Goal: Task Accomplishment & Management: Manage account settings

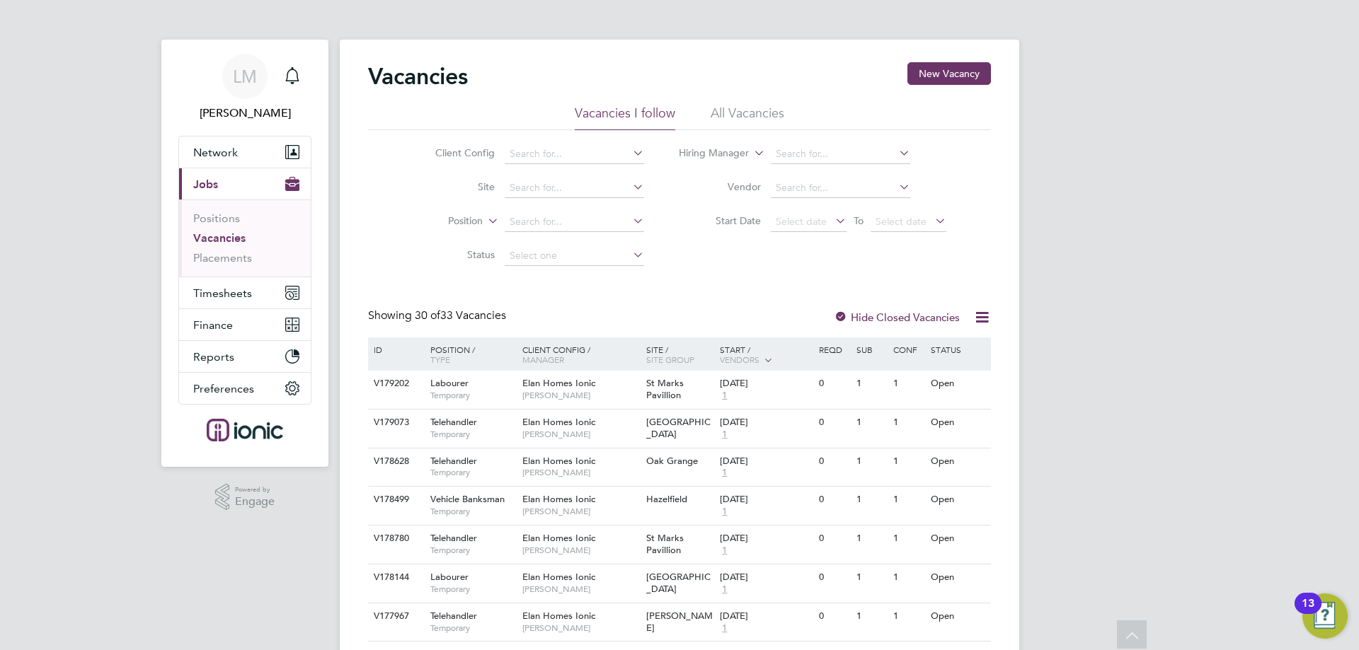
scroll to position [1192, 0]
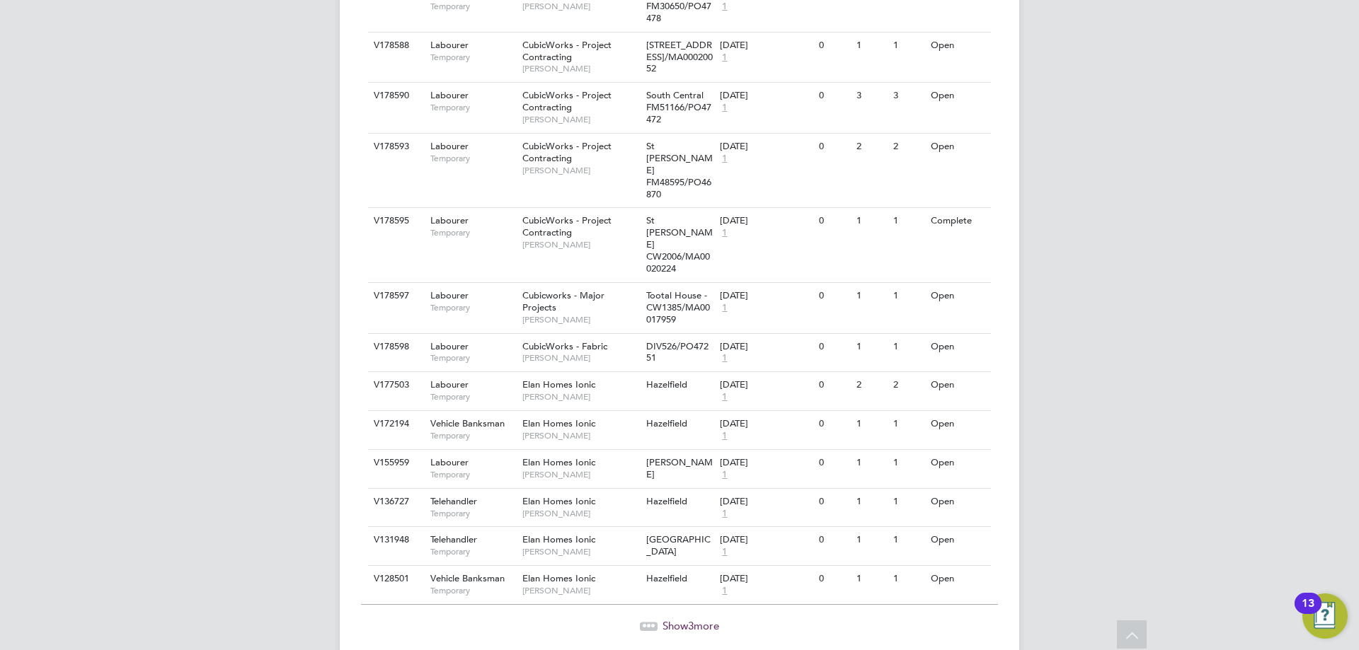
drag, startPoint x: 248, startPoint y: 426, endPoint x: 343, endPoint y: 231, distance: 216.5
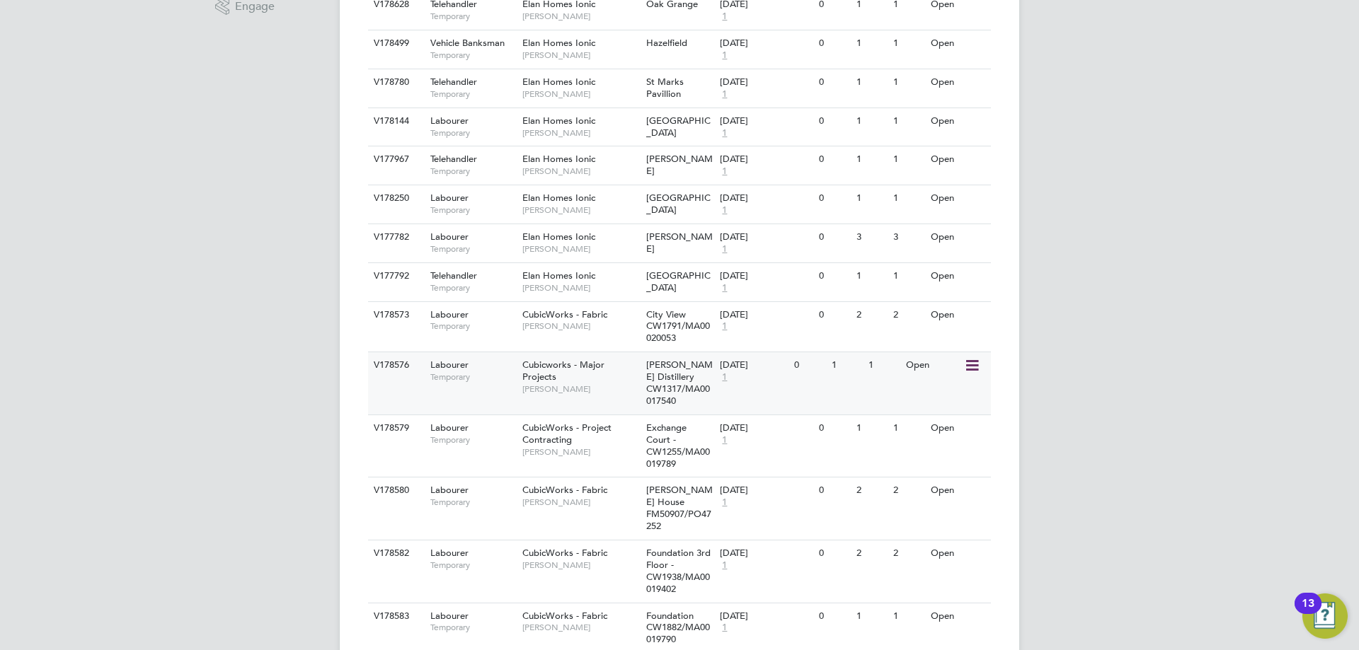
scroll to position [566, 0]
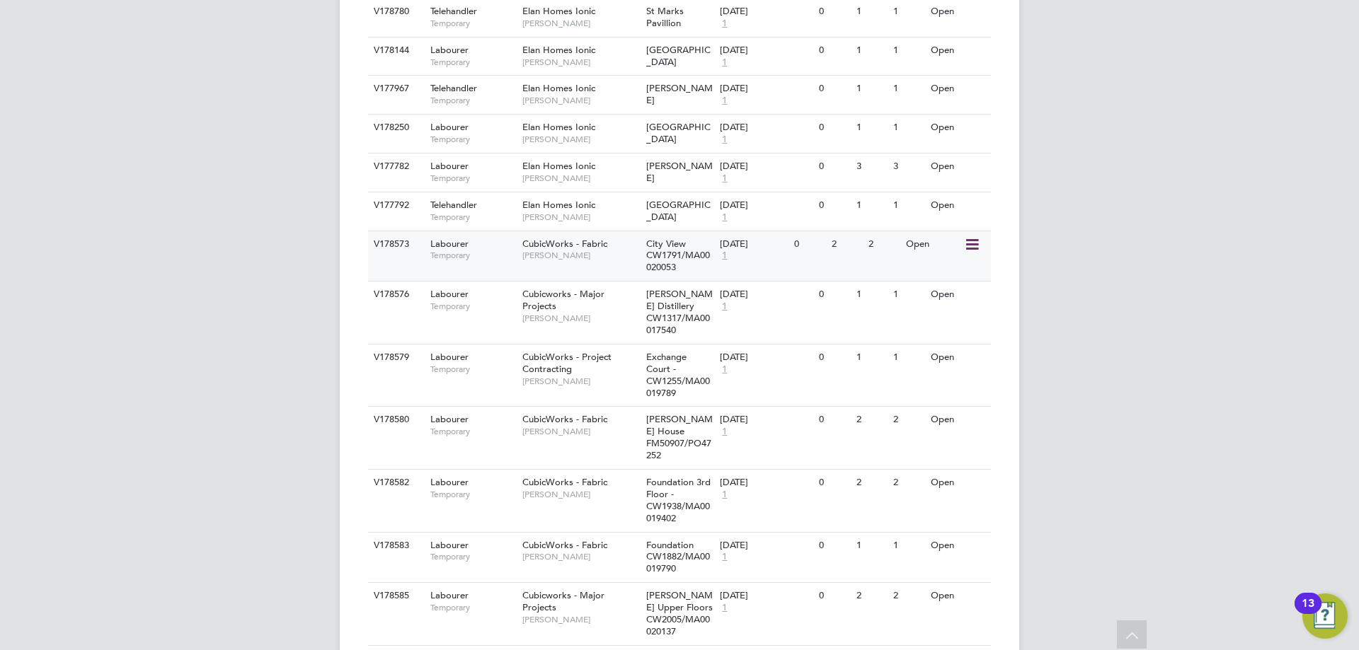
click at [972, 246] on icon at bounding box center [971, 244] width 14 height 17
drag, startPoint x: 923, startPoint y: 317, endPoint x: 929, endPoint y: 309, distance: 10.6
click at [924, 317] on li "Update Status" at bounding box center [936, 317] width 82 height 20
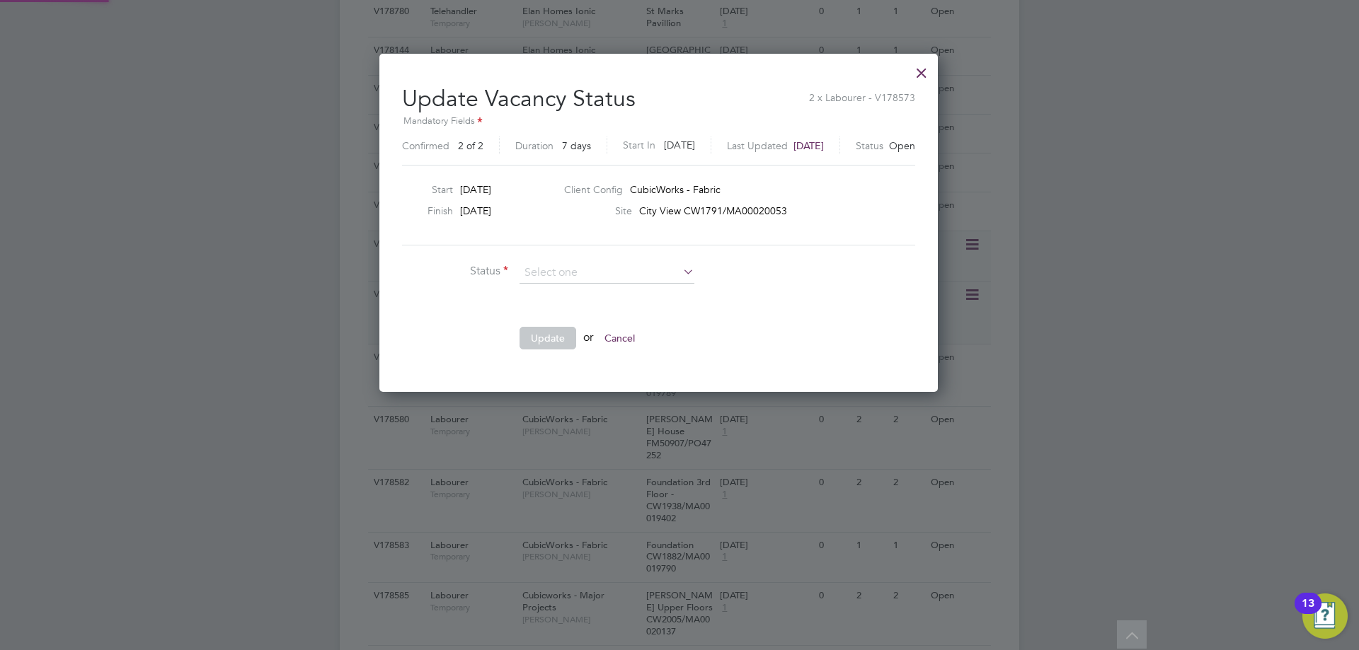
scroll to position [338, 600]
click at [539, 294] on li "Completed" at bounding box center [607, 292] width 176 height 18
type input "Completed"
click at [543, 340] on button "Update" at bounding box center [547, 338] width 57 height 23
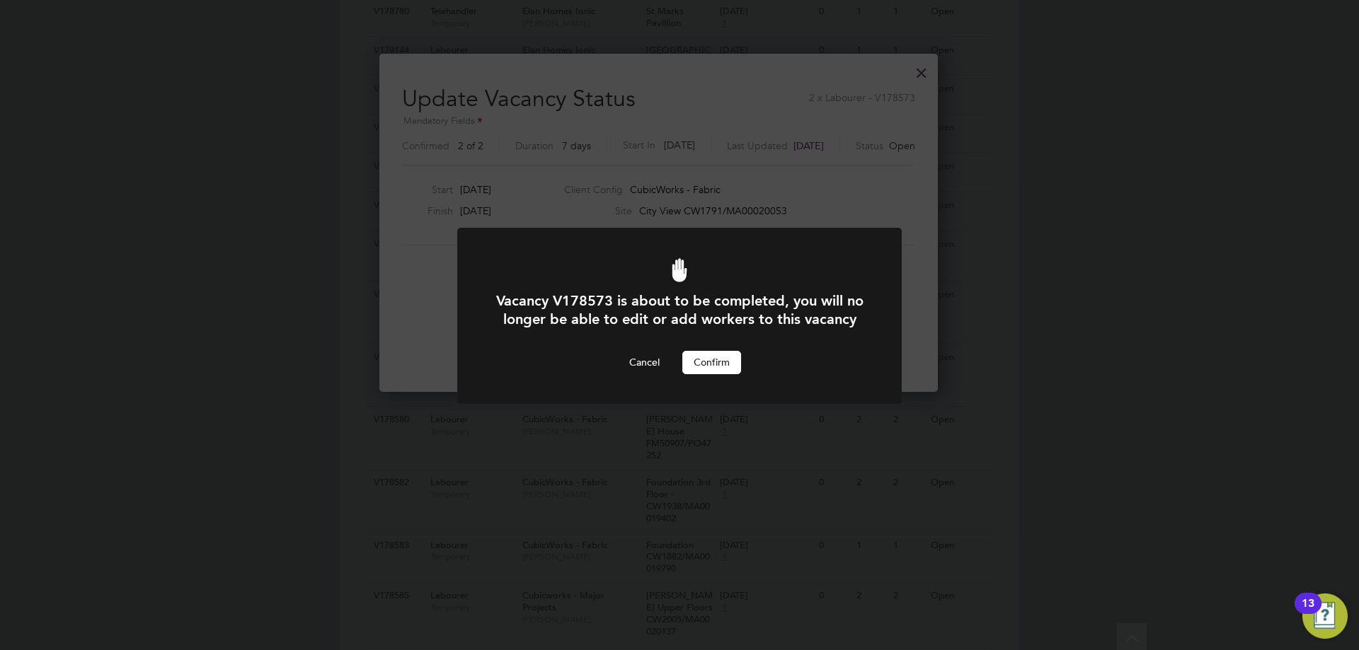
scroll to position [0, 0]
click at [740, 374] on div "Cancel Confirm" at bounding box center [679, 362] width 368 height 23
click at [736, 374] on button "Confirm" at bounding box center [711, 362] width 59 height 23
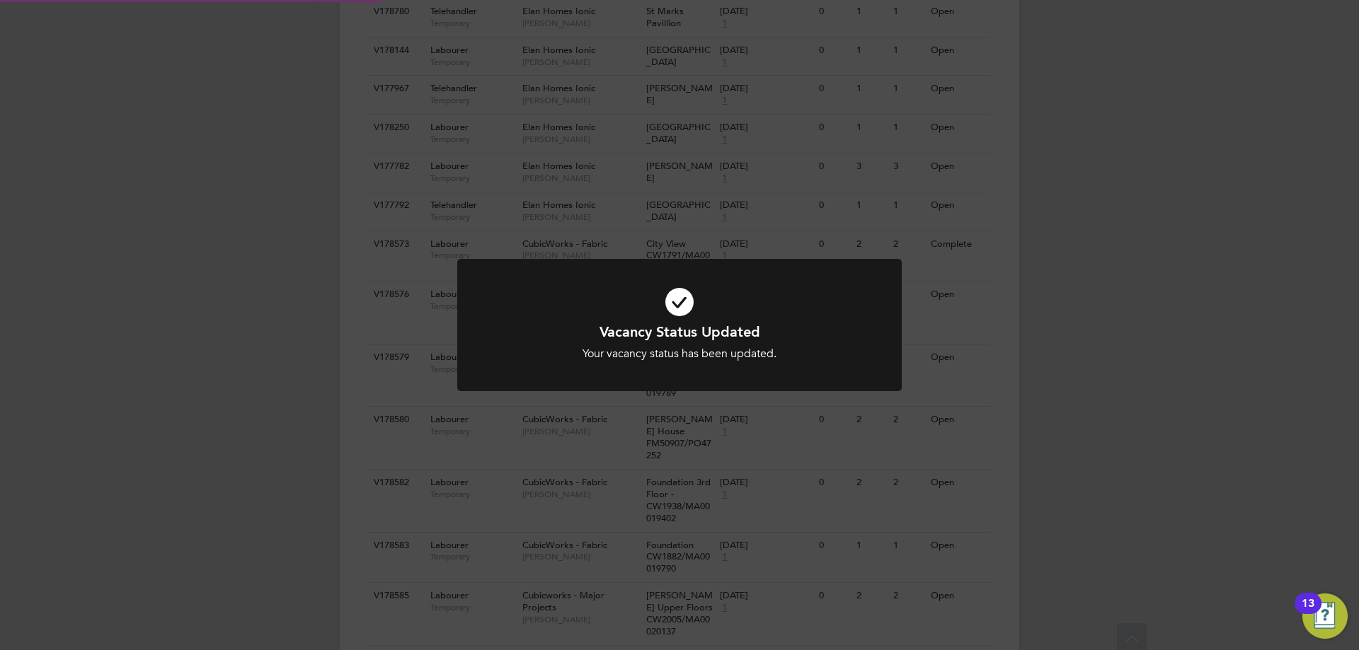
click at [1120, 433] on div "Vacancy Status Updated Your vacancy status has been updated. Cancel Okay" at bounding box center [679, 325] width 1359 height 650
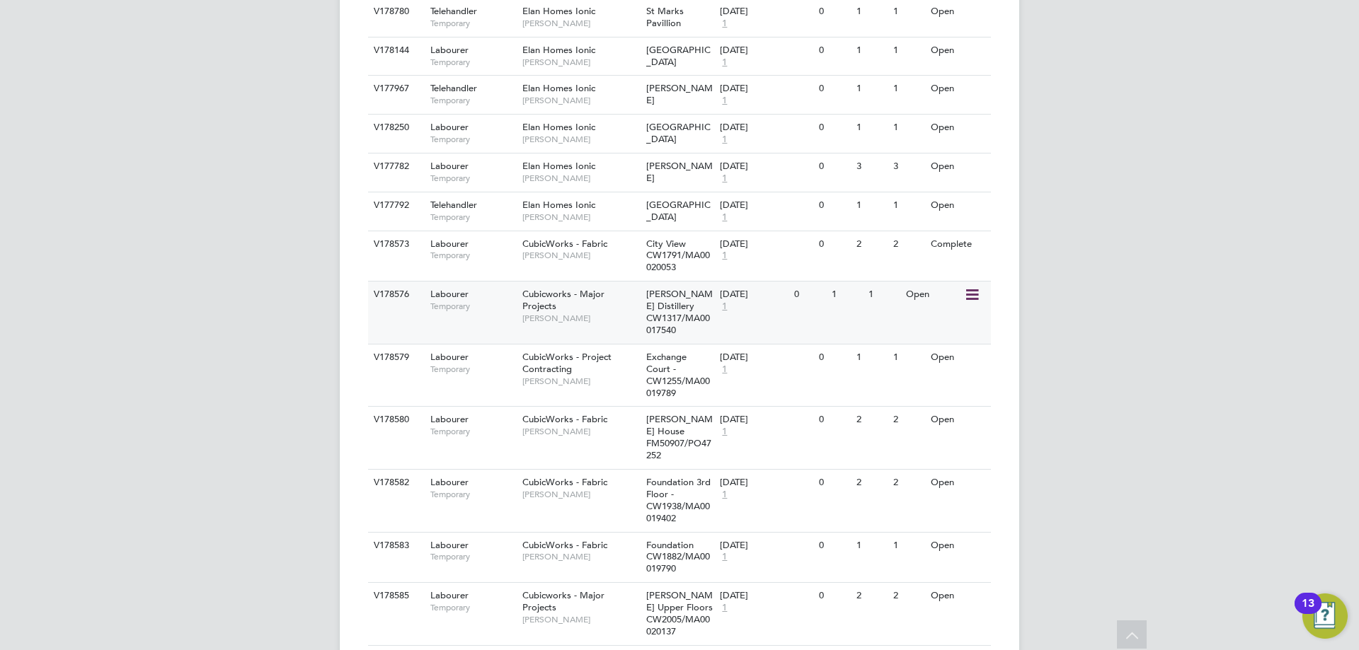
click at [972, 294] on icon at bounding box center [971, 295] width 14 height 17
click at [928, 369] on li "Update Status" at bounding box center [936, 368] width 82 height 20
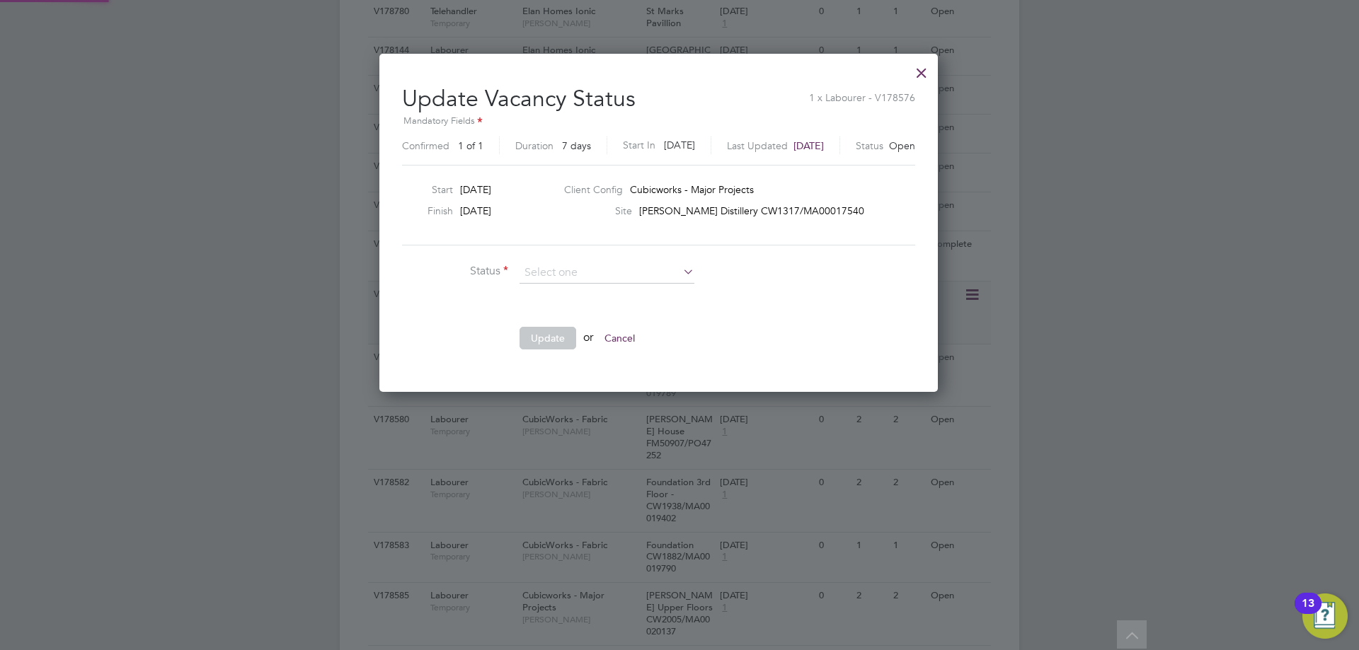
scroll to position [338, 600]
click at [549, 289] on li "Completed" at bounding box center [607, 292] width 176 height 18
type input "Completed"
click at [540, 336] on button "Update" at bounding box center [547, 338] width 57 height 23
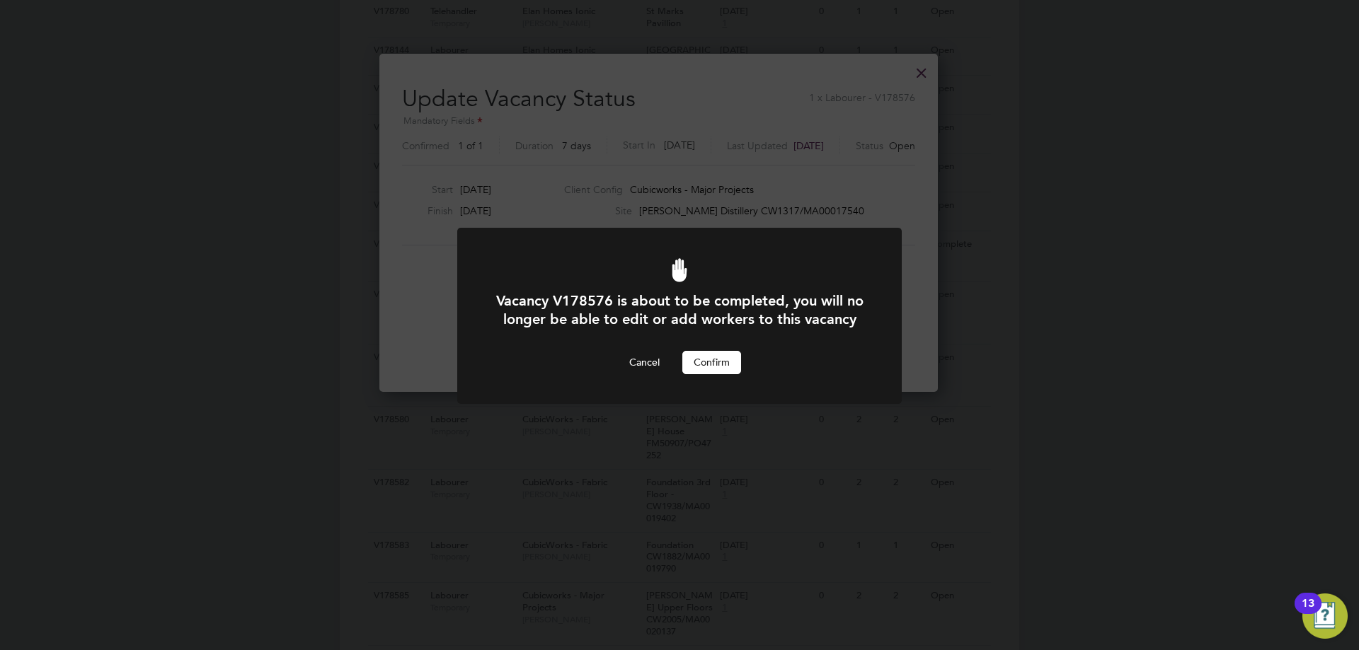
click at [704, 374] on button "Confirm" at bounding box center [711, 362] width 59 height 23
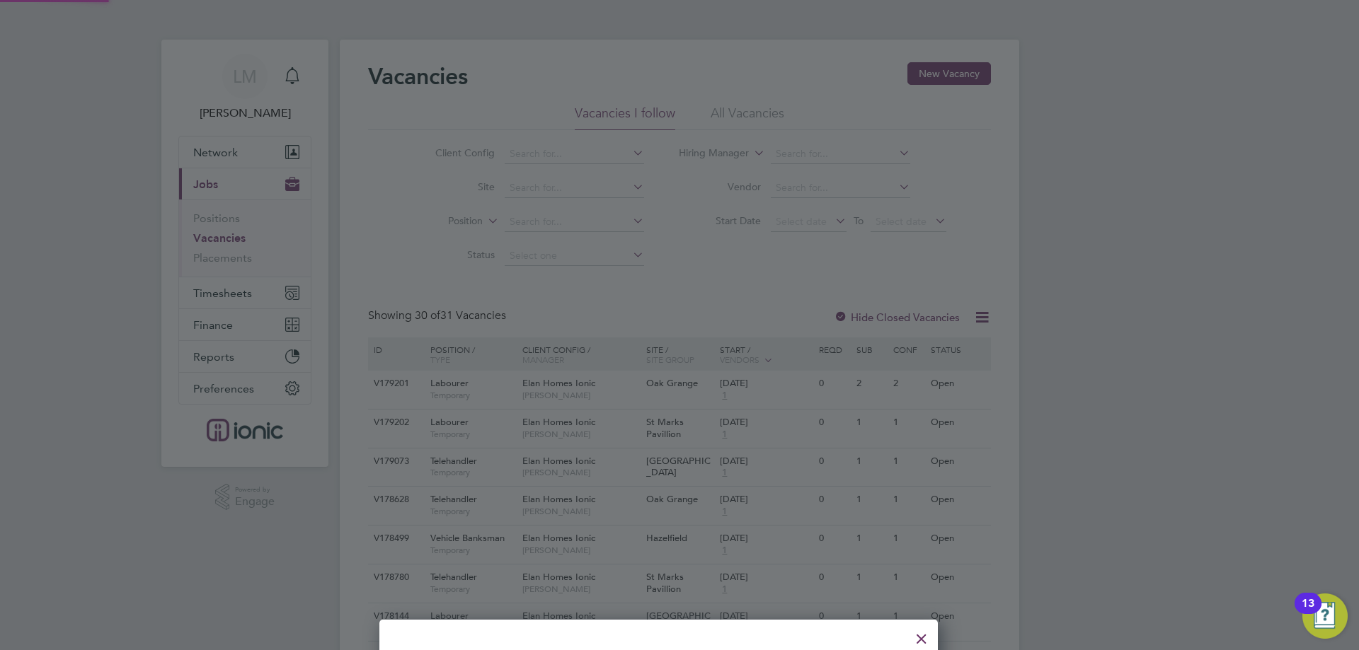
scroll to position [566, 0]
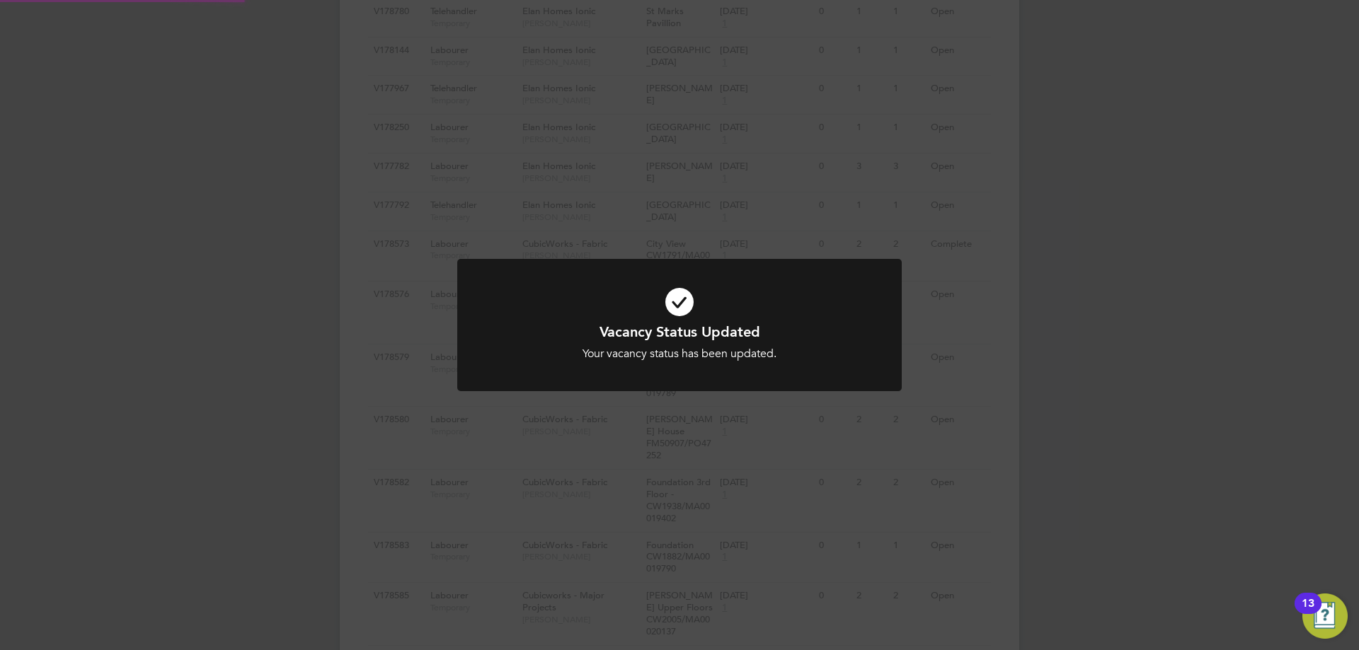
click at [1103, 405] on div "Vacancy Status Updated Your vacancy status has been updated. Cancel Okay" at bounding box center [679, 325] width 1359 height 650
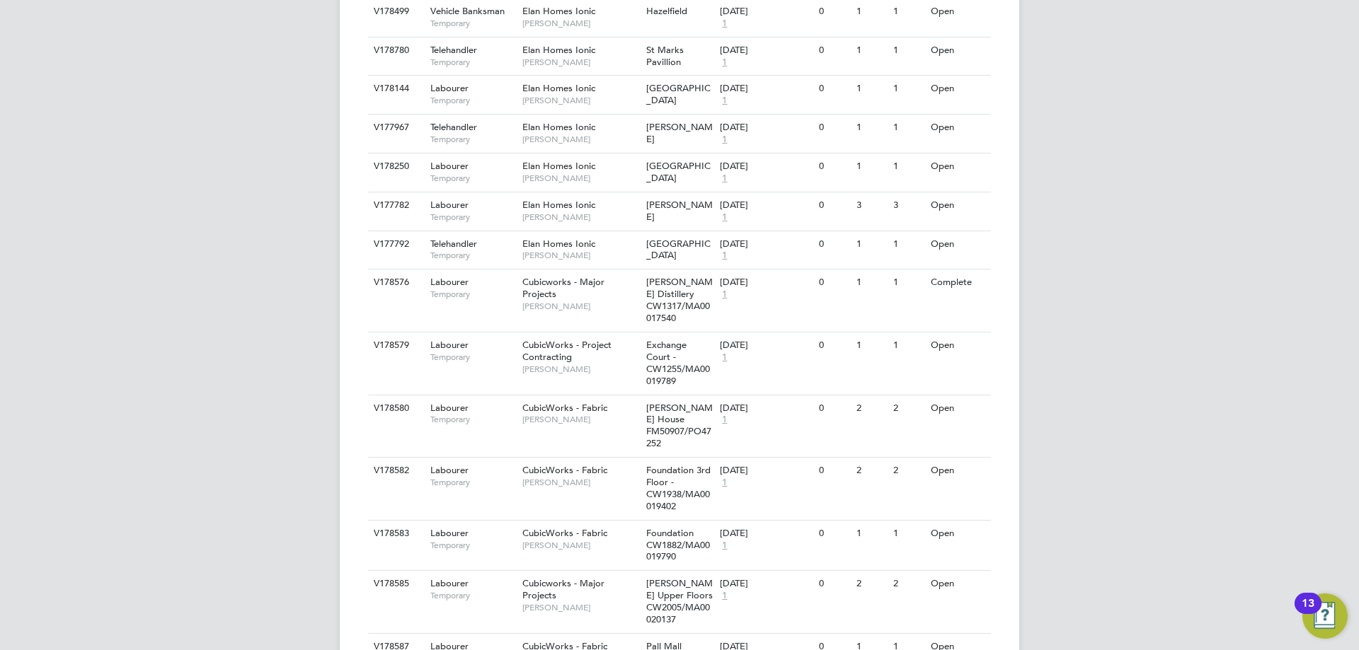
scroll to position [1168, 0]
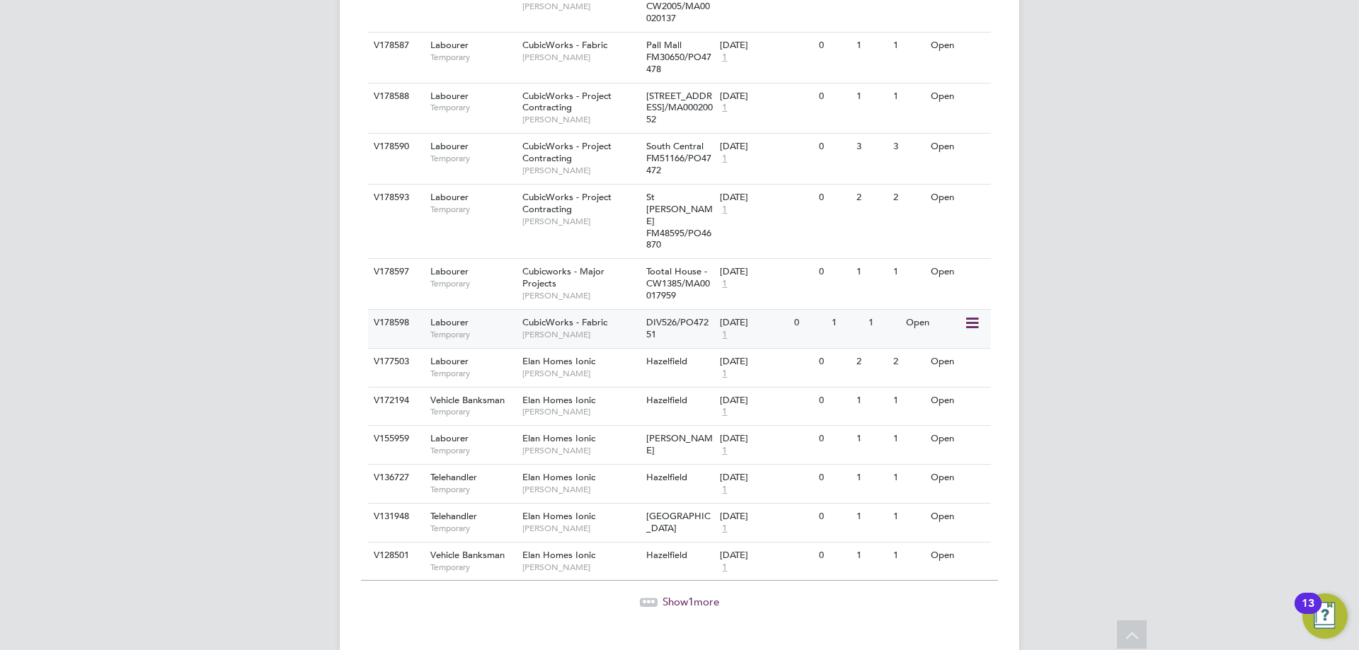
click at [974, 315] on icon at bounding box center [971, 323] width 14 height 17
click at [913, 370] on li "Update Status" at bounding box center [936, 372] width 82 height 20
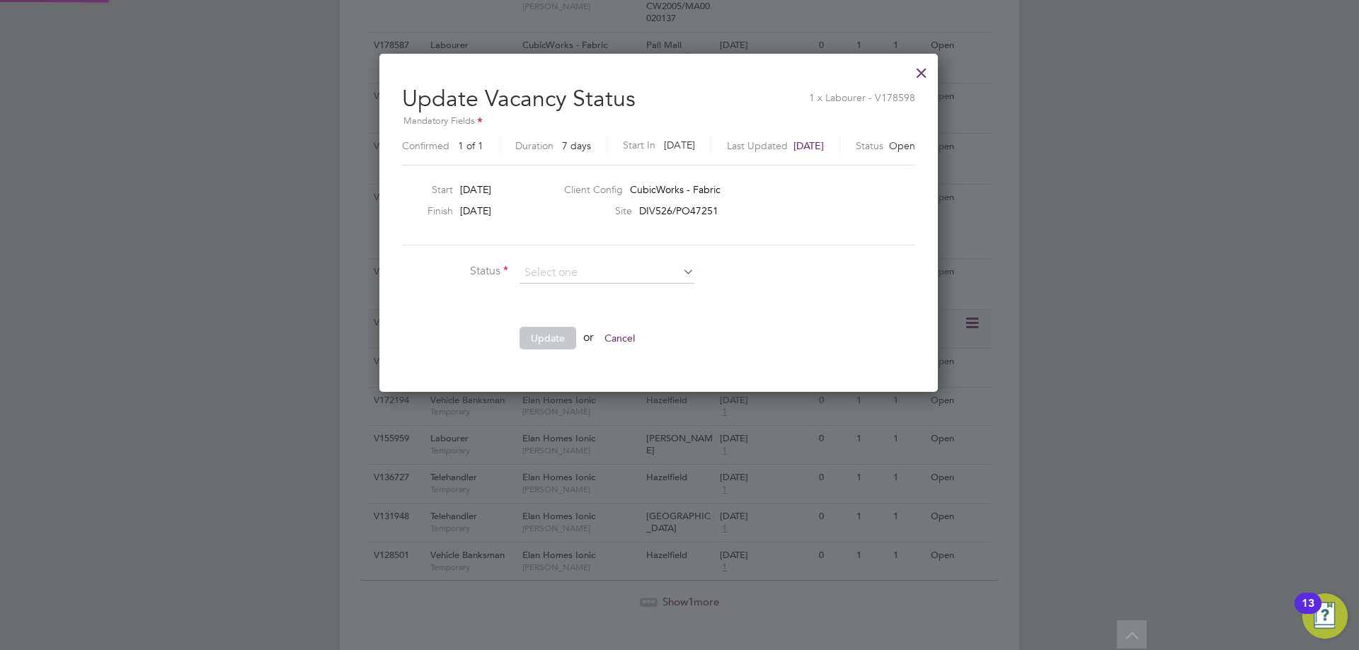
scroll to position [338, 600]
click at [538, 299] on li "Completed" at bounding box center [607, 292] width 176 height 18
type input "Completed"
click at [551, 339] on button "Update" at bounding box center [547, 338] width 57 height 23
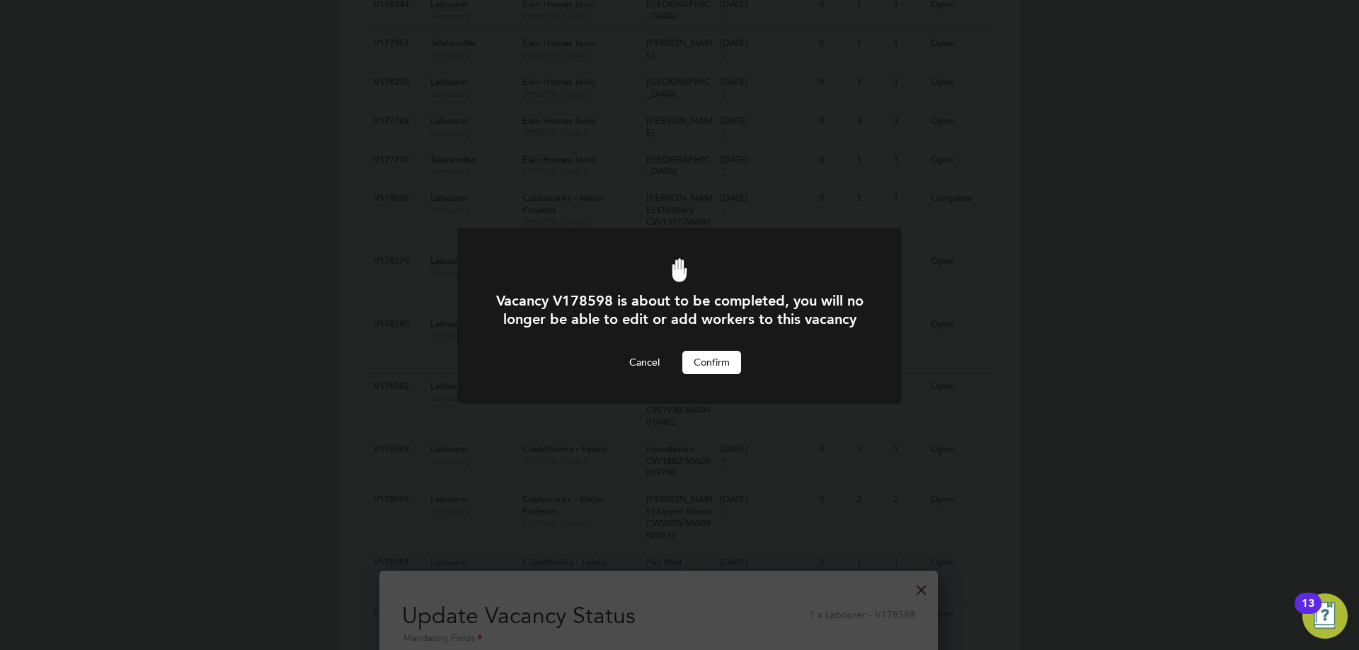
click at [722, 374] on button "Confirm" at bounding box center [711, 362] width 59 height 23
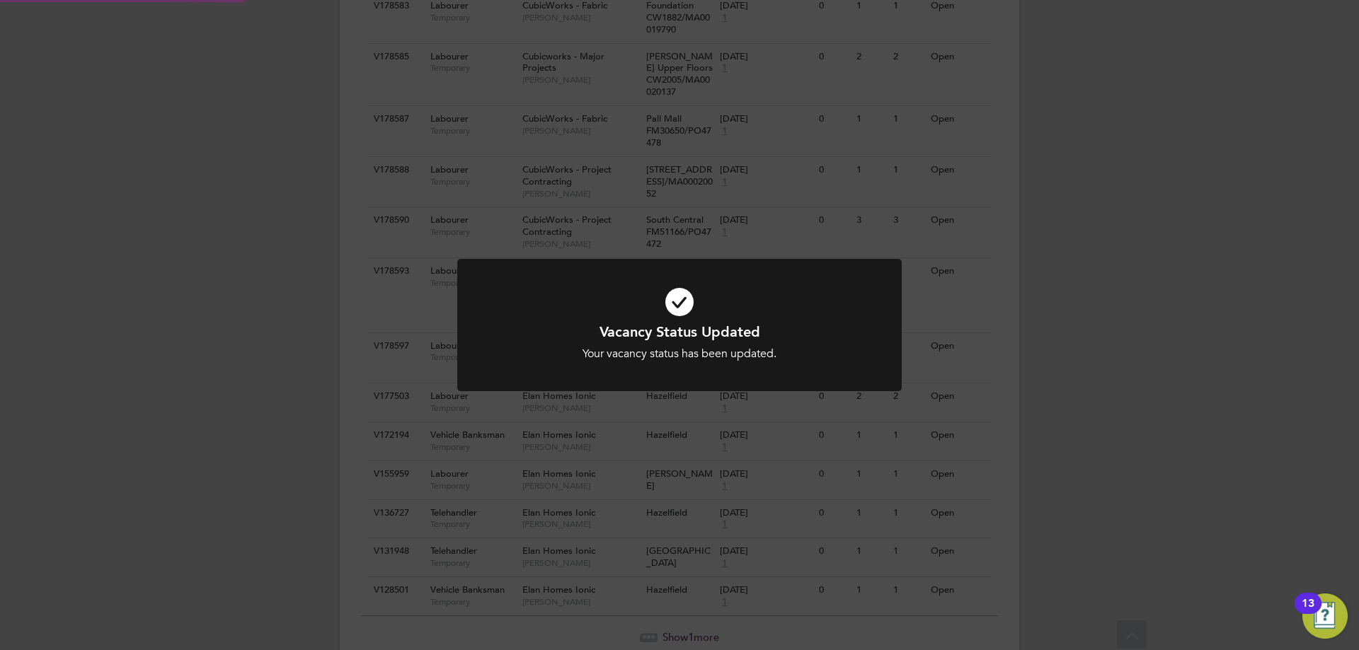
scroll to position [1106, 0]
click at [1099, 467] on div "Vacancy Status Updated Your vacancy status has been updated. Cancel Okay" at bounding box center [679, 325] width 1359 height 650
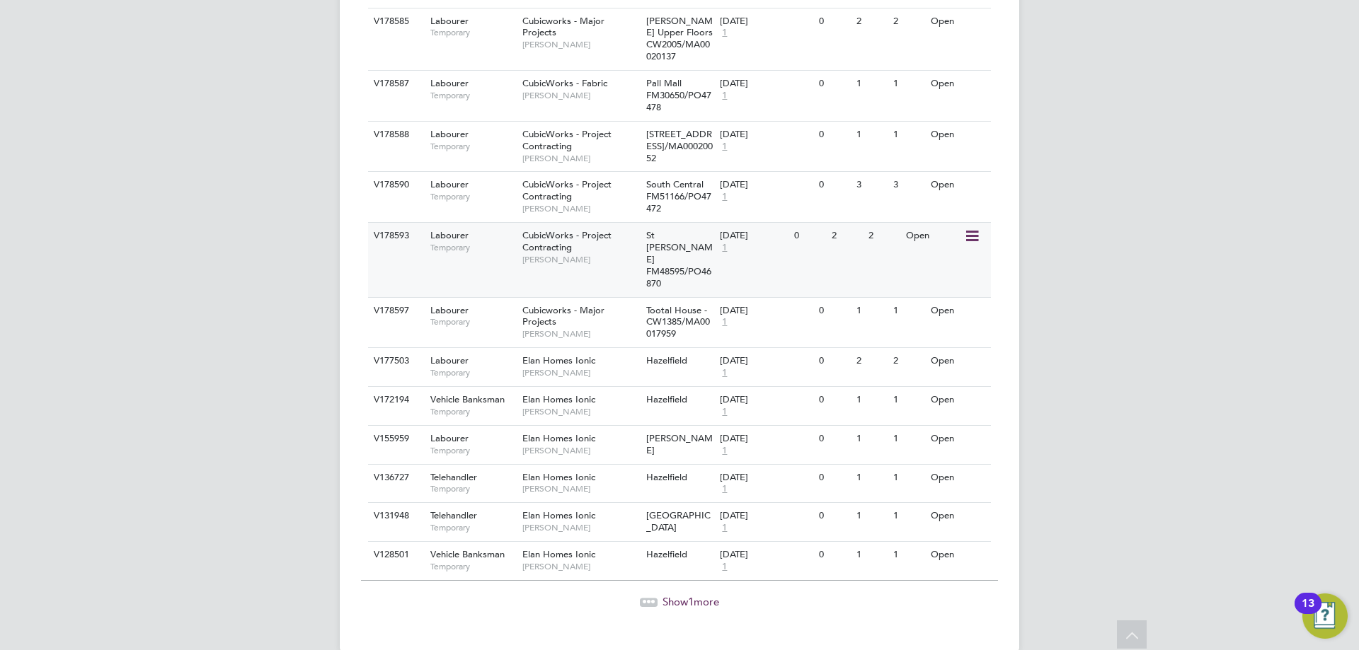
click at [976, 234] on icon at bounding box center [971, 236] width 14 height 17
click at [948, 304] on li "Update Status" at bounding box center [936, 309] width 82 height 20
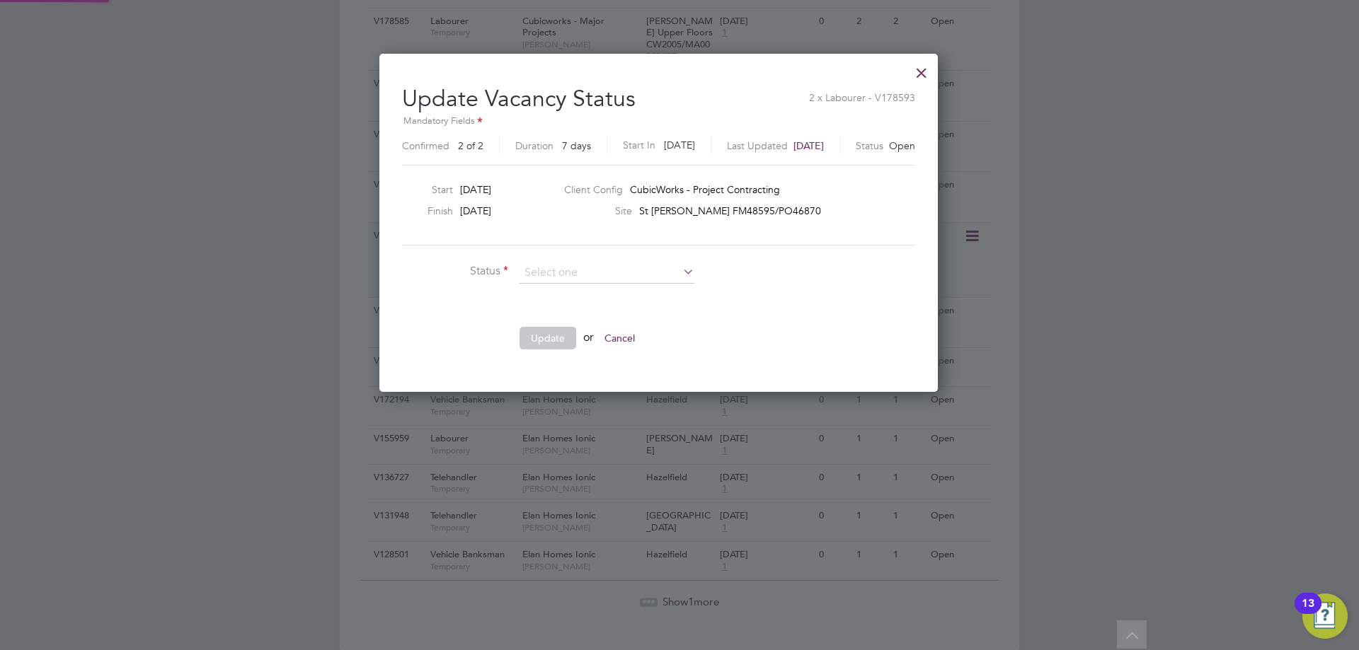
scroll to position [338, 600]
click at [560, 291] on li "Completed" at bounding box center [607, 291] width 176 height 18
type input "Completed"
click at [558, 331] on button "Update" at bounding box center [547, 338] width 57 height 23
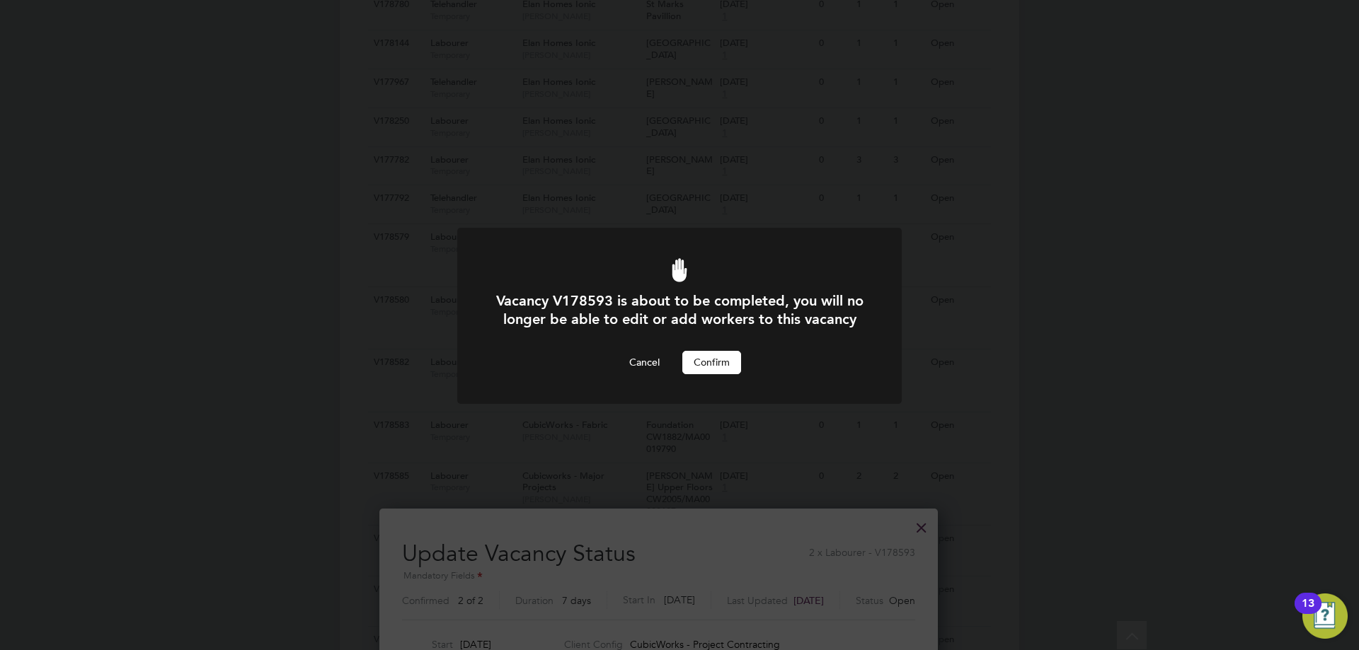
scroll to position [0, 0]
click at [710, 374] on button "Confirm" at bounding box center [711, 362] width 59 height 23
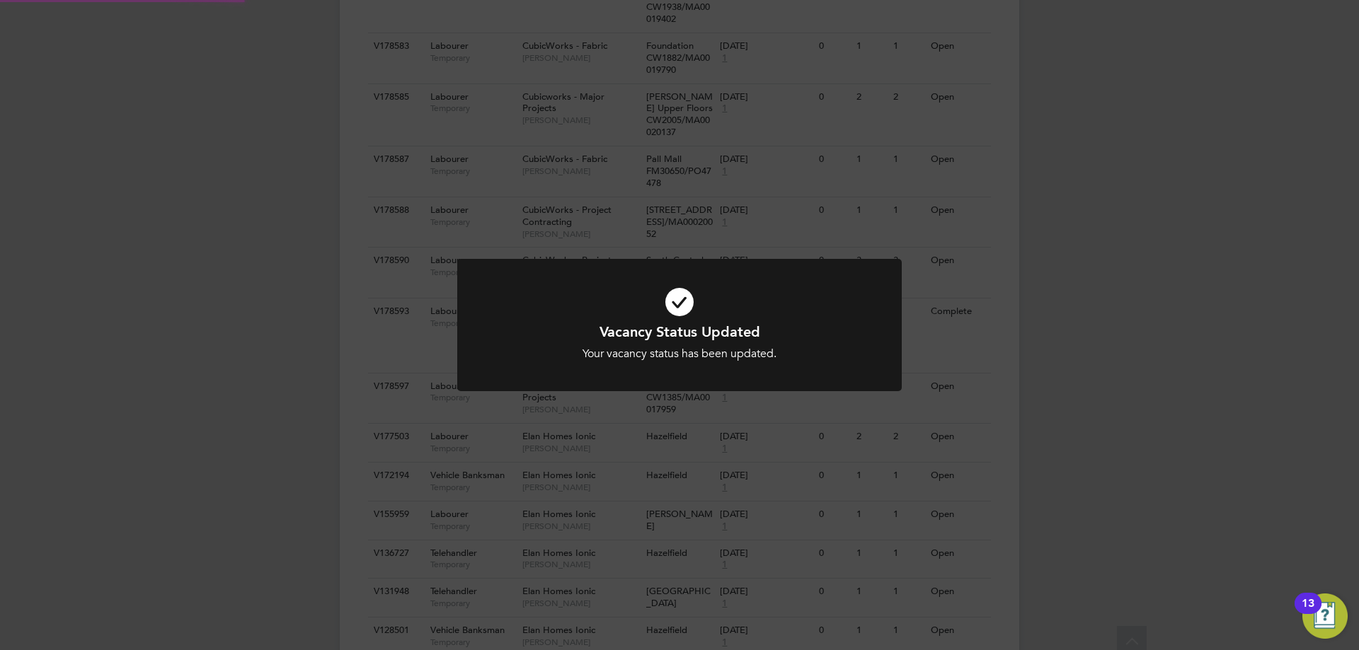
scroll to position [1063, 0]
click at [1086, 329] on div "Vacancy Status Updated Your vacancy status has been updated. Cancel Okay" at bounding box center [679, 325] width 1359 height 650
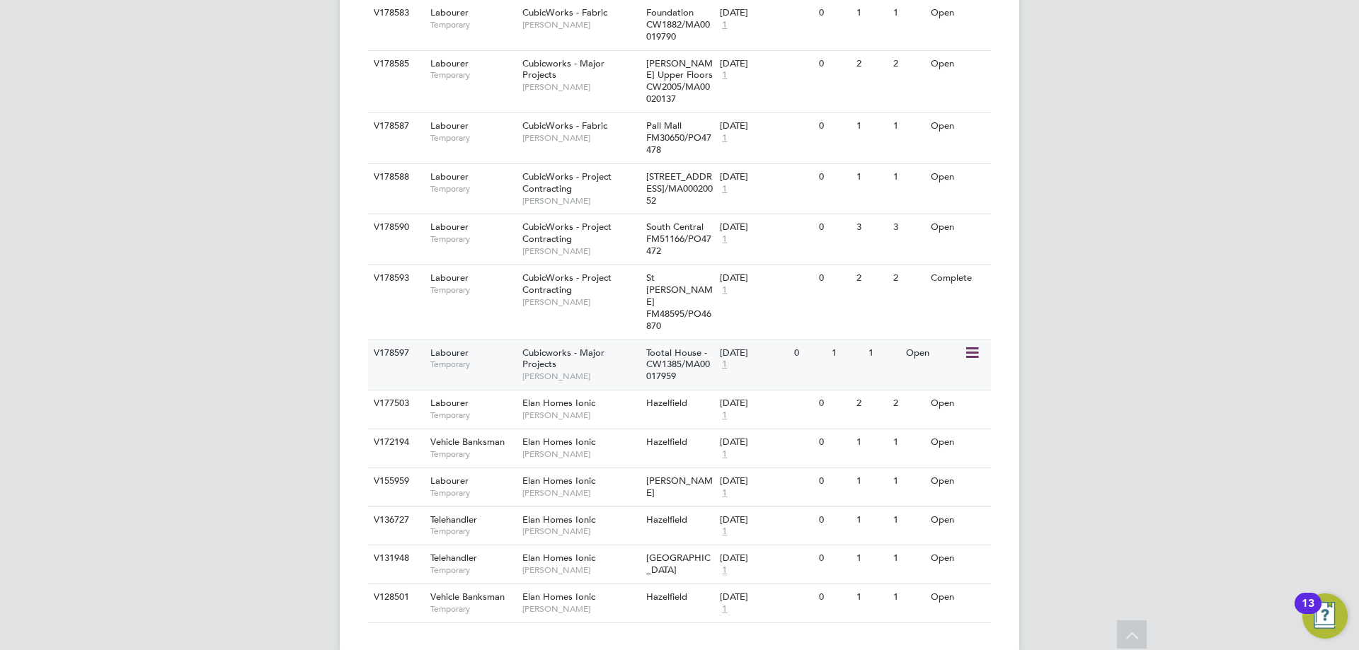
click at [978, 345] on icon at bounding box center [971, 353] width 14 height 17
drag, startPoint x: 952, startPoint y: 397, endPoint x: 900, endPoint y: 367, distance: 60.6
click at [952, 398] on li "Update Status" at bounding box center [936, 402] width 82 height 20
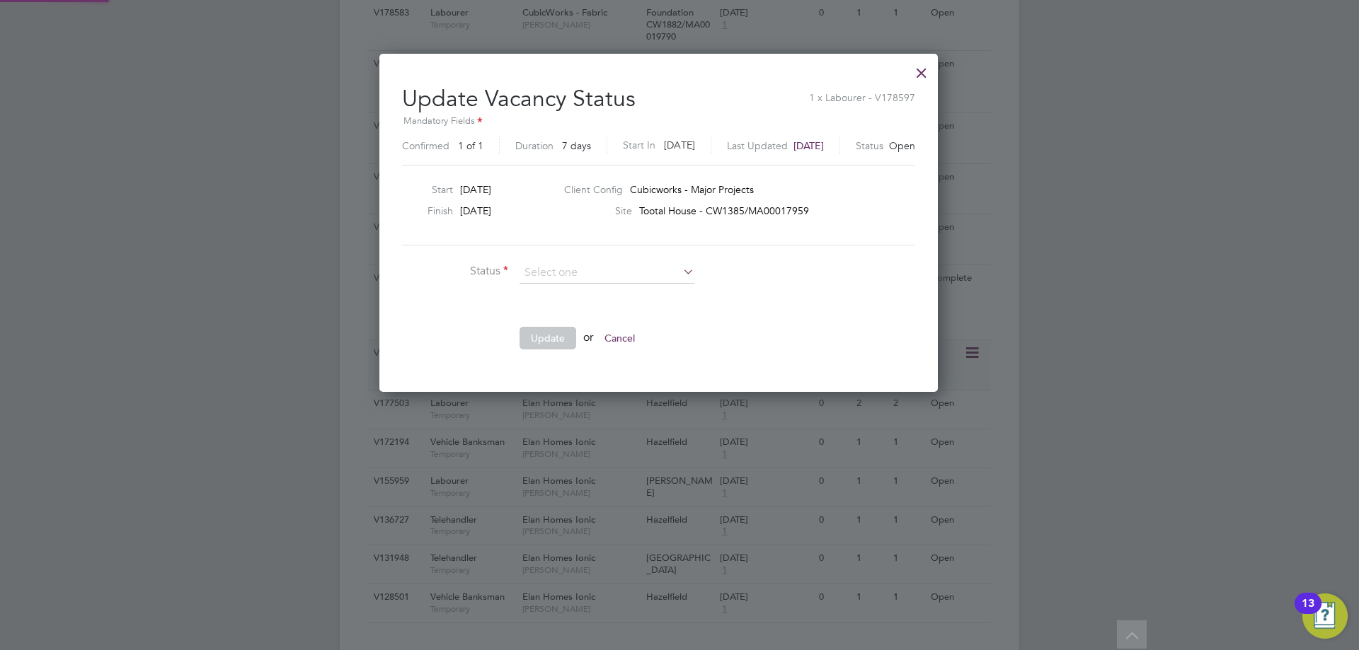
scroll to position [0, 0]
click at [573, 289] on li "Completed" at bounding box center [607, 291] width 176 height 18
type input "Completed"
click at [547, 335] on button "Update" at bounding box center [547, 338] width 57 height 23
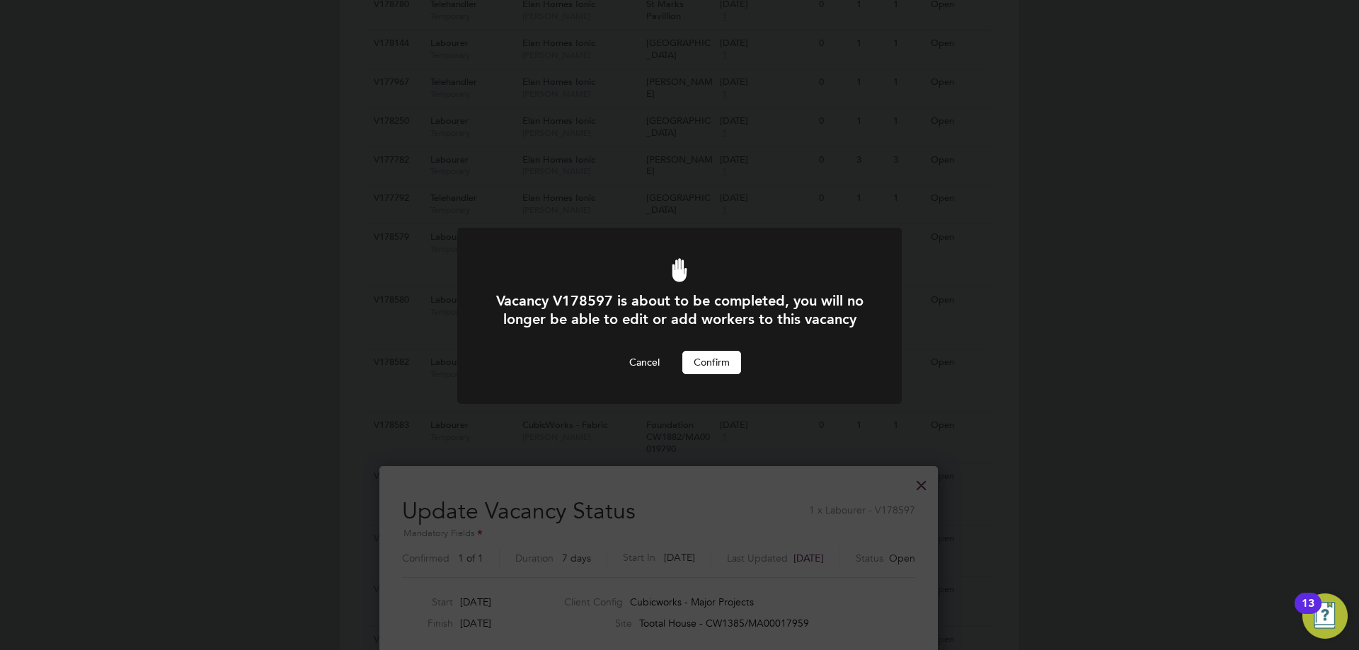
drag, startPoint x: 711, startPoint y: 386, endPoint x: 709, endPoint y: 376, distance: 10.8
click at [711, 374] on button "Confirm" at bounding box center [711, 362] width 59 height 23
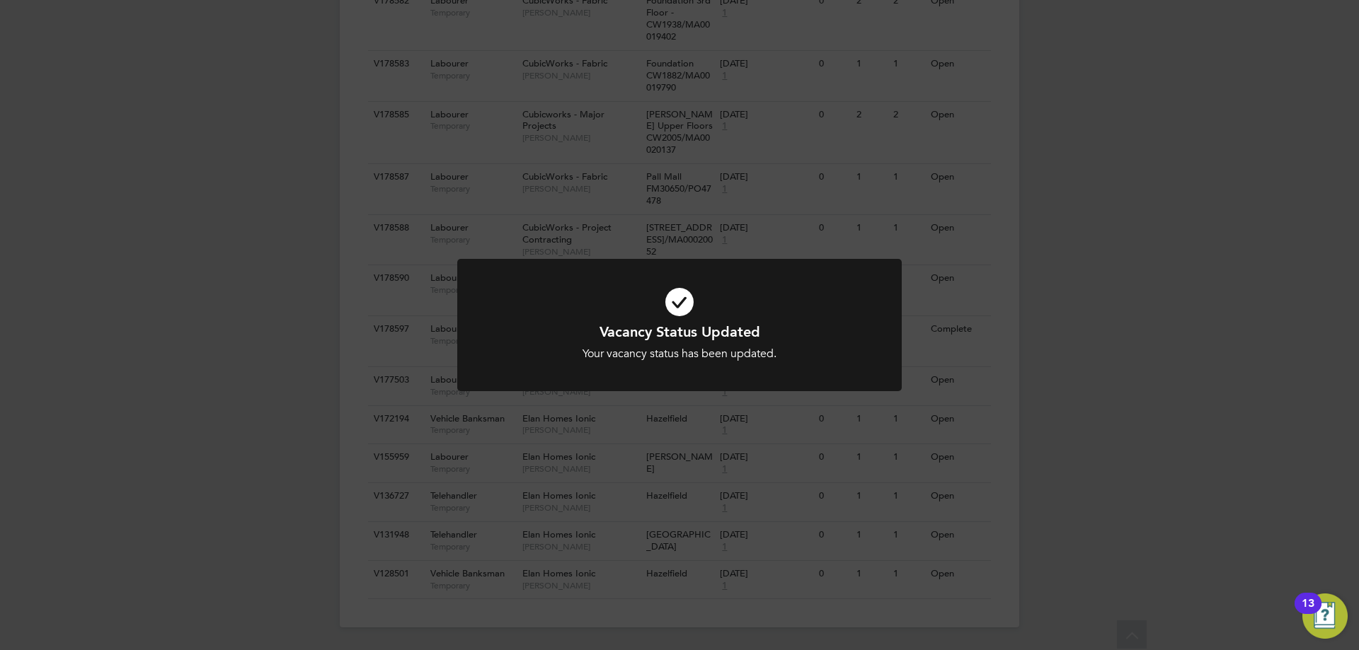
click at [1098, 380] on div "Vacancy Status Updated Your vacancy status has been updated. Cancel Okay" at bounding box center [679, 325] width 1359 height 650
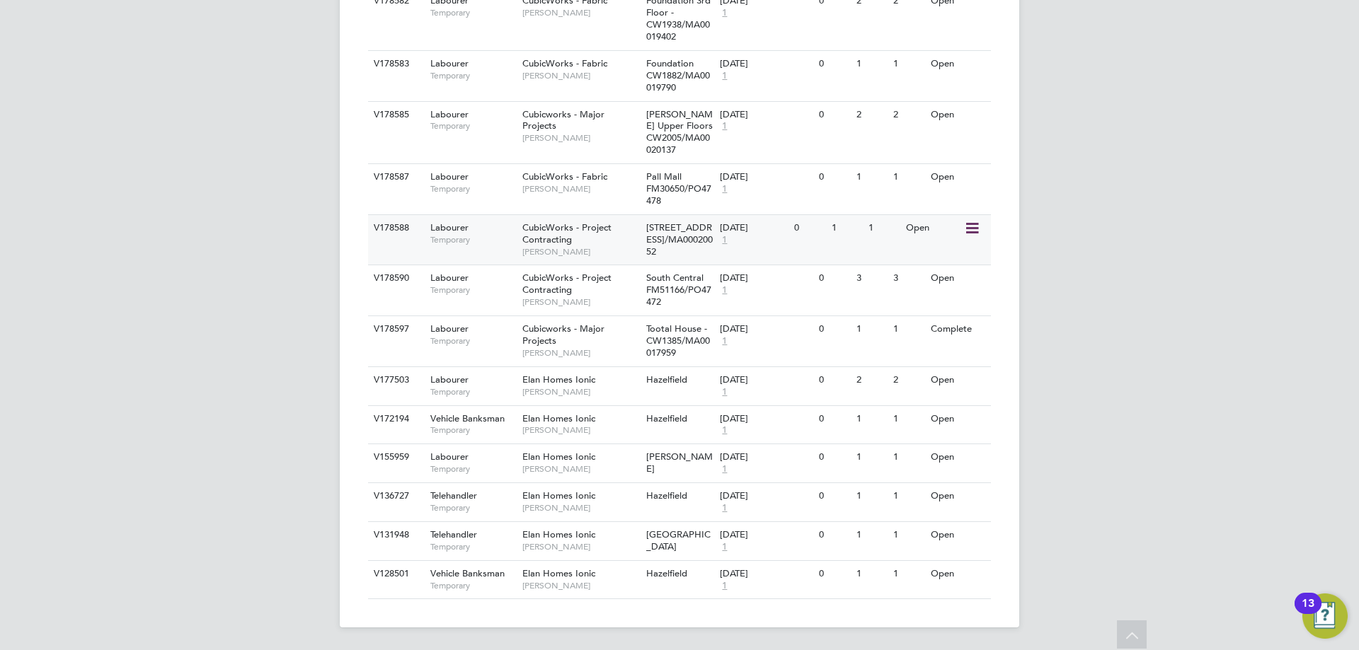
click at [972, 220] on icon at bounding box center [971, 228] width 14 height 17
click at [955, 287] on li "Update Status" at bounding box center [936, 289] width 82 height 20
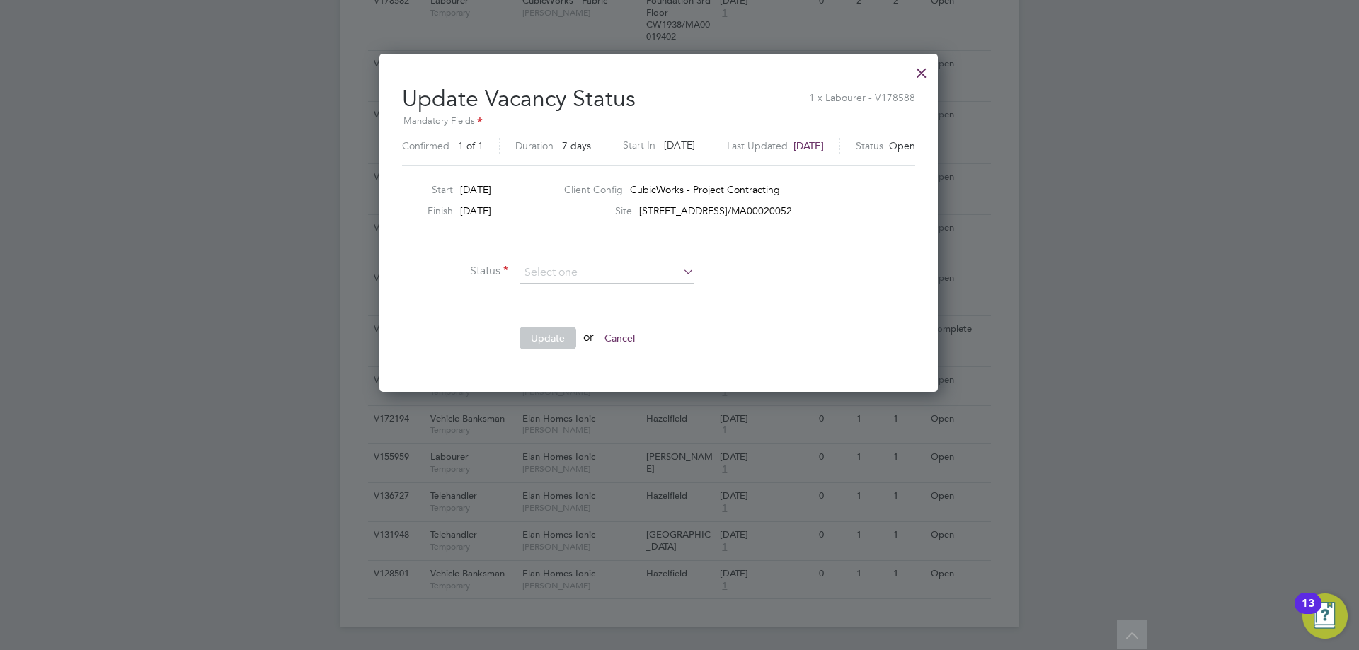
click at [602, 299] on li "Completed" at bounding box center [607, 292] width 176 height 18
type input "Completed"
click at [543, 329] on button "Update" at bounding box center [547, 338] width 57 height 23
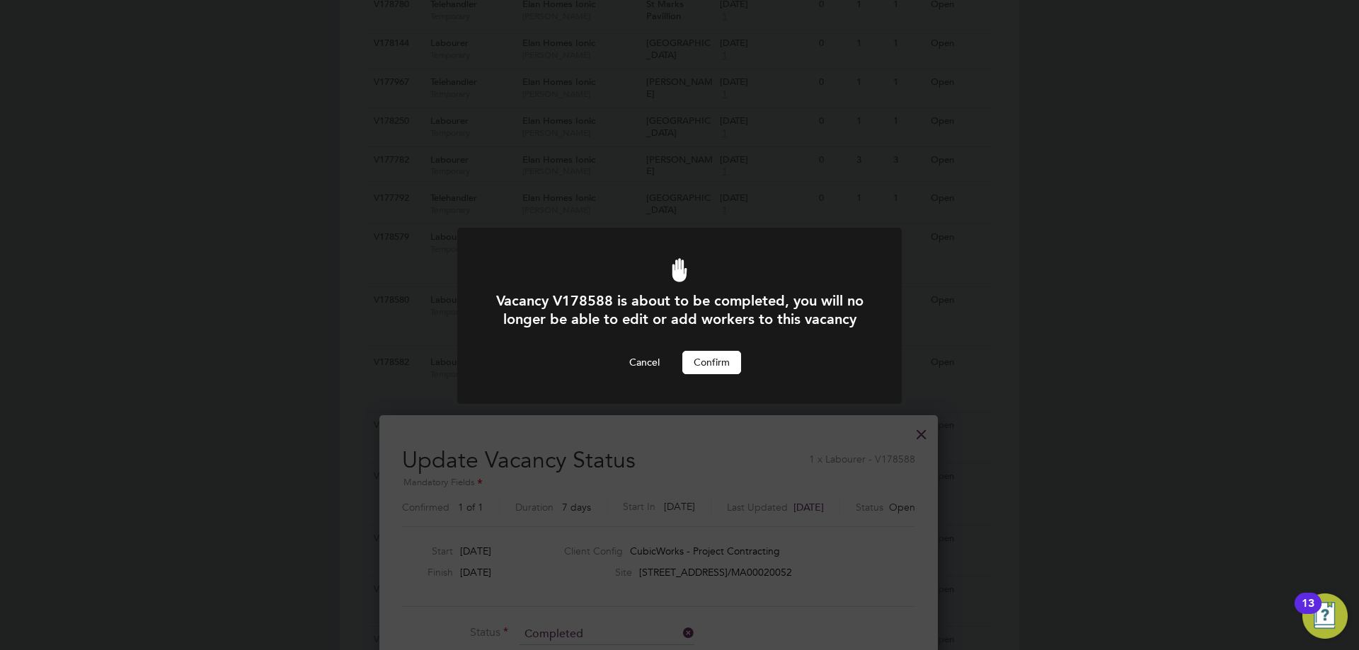
click at [711, 374] on button "Confirm" at bounding box center [711, 362] width 59 height 23
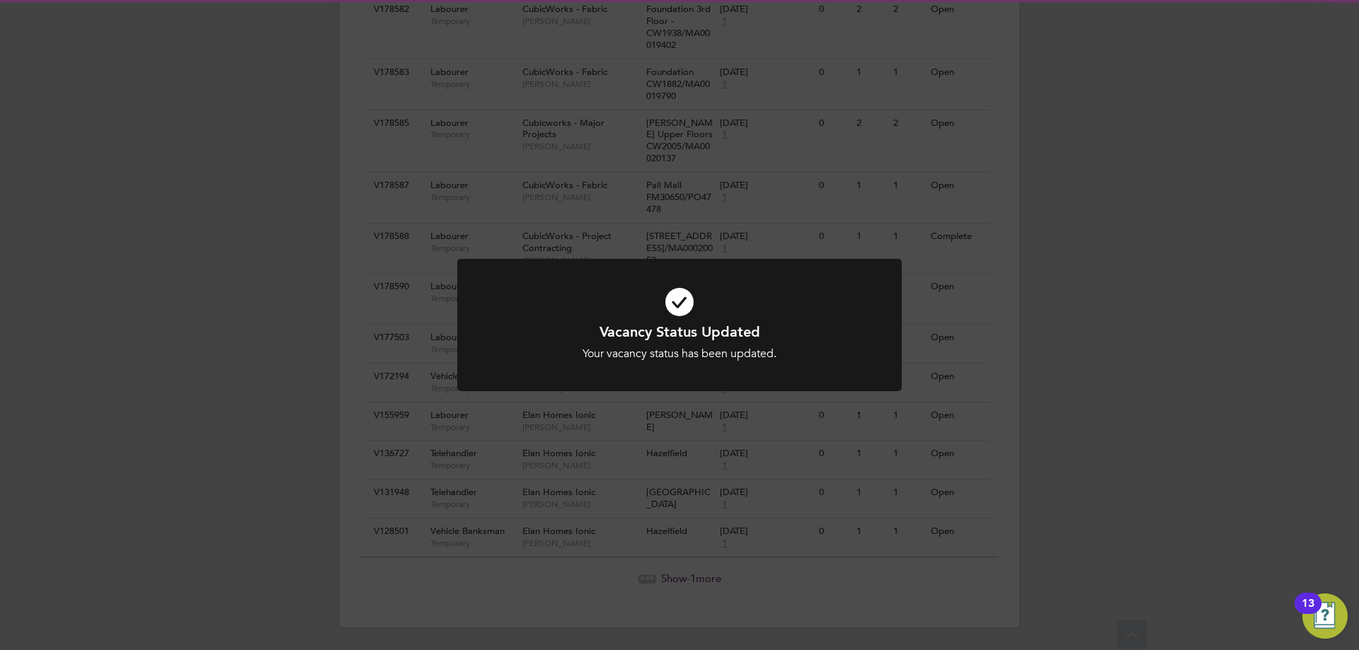
click at [1006, 329] on div "Vacancy Status Updated Your vacancy status has been updated. Cancel Okay" at bounding box center [679, 325] width 1359 height 650
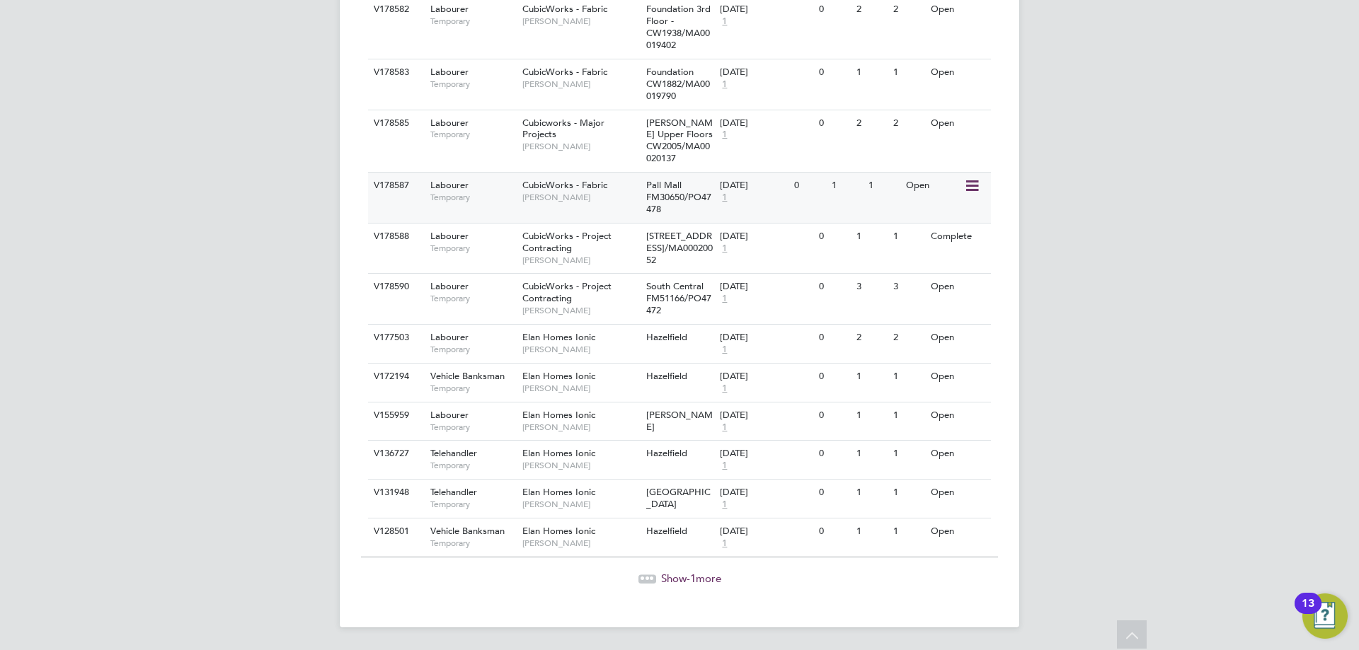
click at [975, 178] on icon at bounding box center [971, 186] width 14 height 17
click at [931, 244] on li "Update Status" at bounding box center [936, 246] width 82 height 20
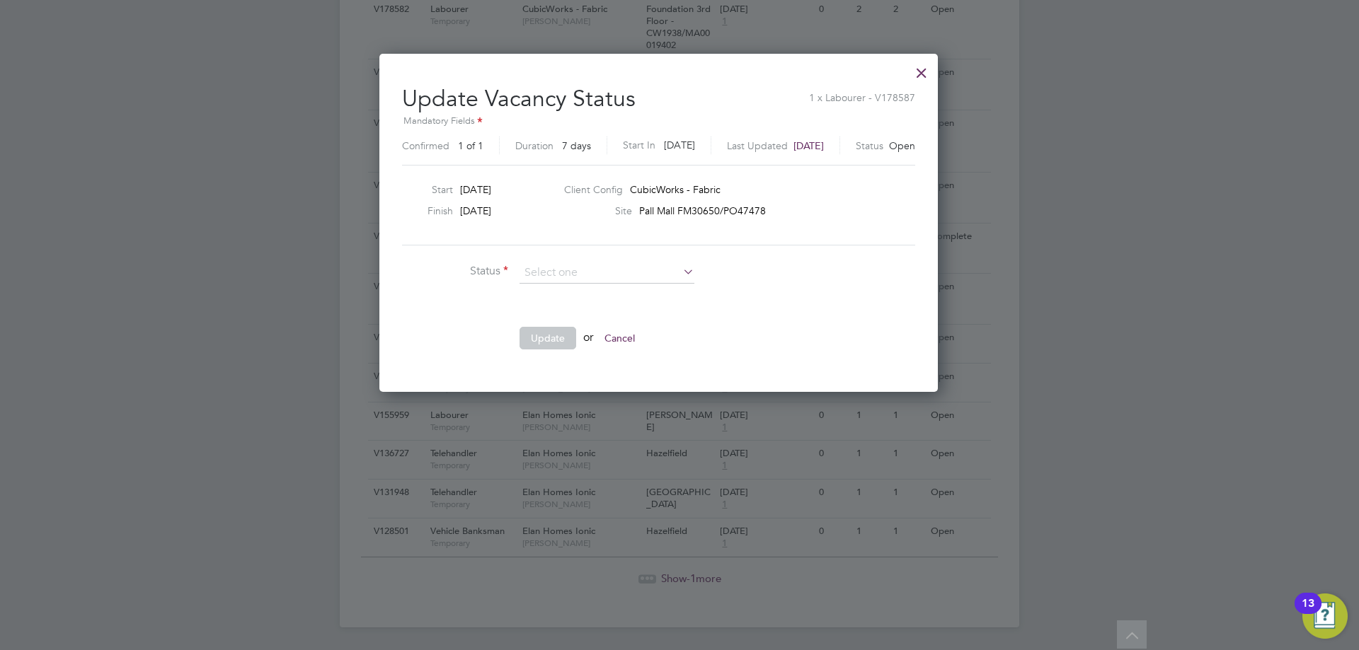
click at [558, 288] on li "Completed" at bounding box center [607, 292] width 176 height 18
type input "Completed"
click at [539, 332] on button "Update" at bounding box center [547, 338] width 57 height 23
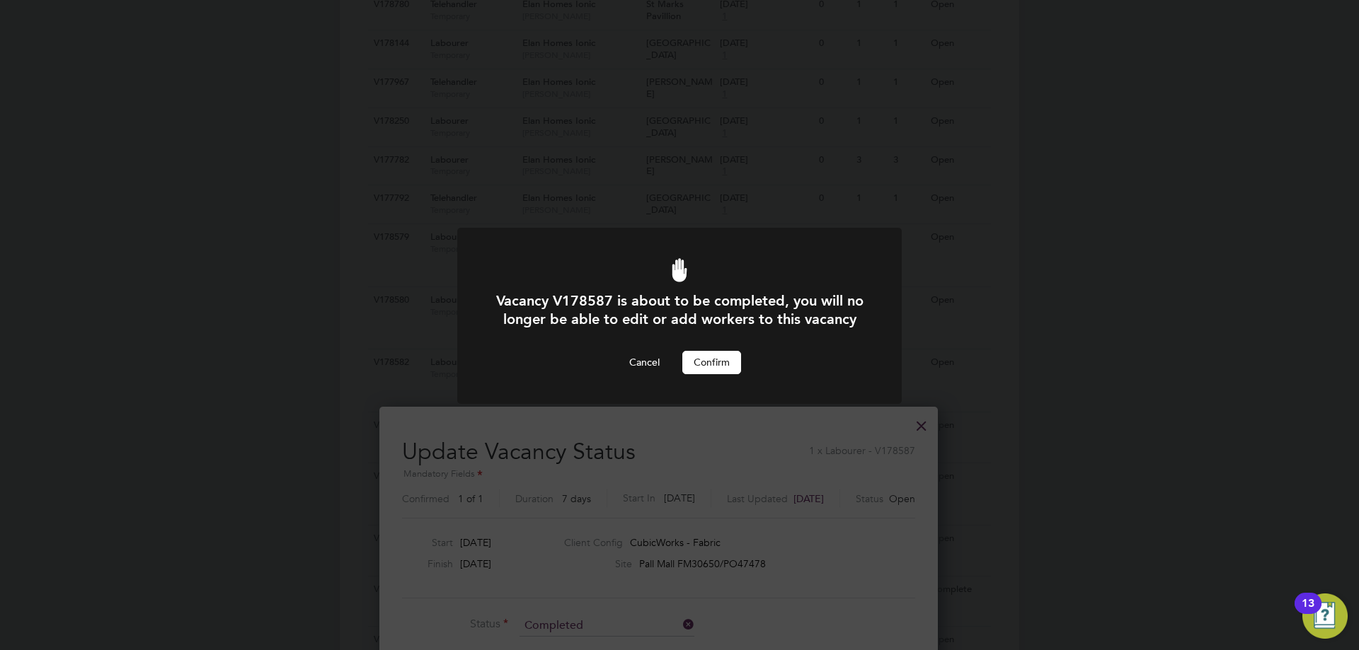
click at [710, 374] on button "Confirm" at bounding box center [711, 362] width 59 height 23
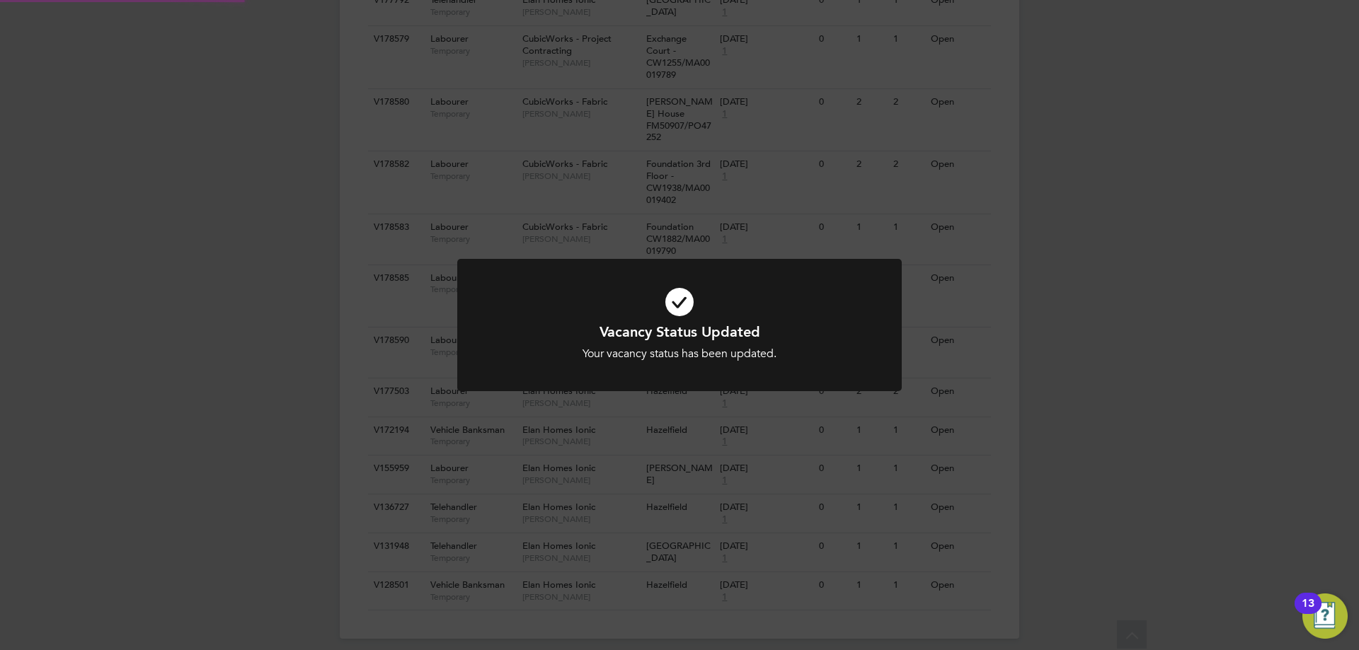
click at [1124, 360] on div "Vacancy Status Updated Your vacancy status has been updated. Cancel Okay" at bounding box center [679, 325] width 1359 height 650
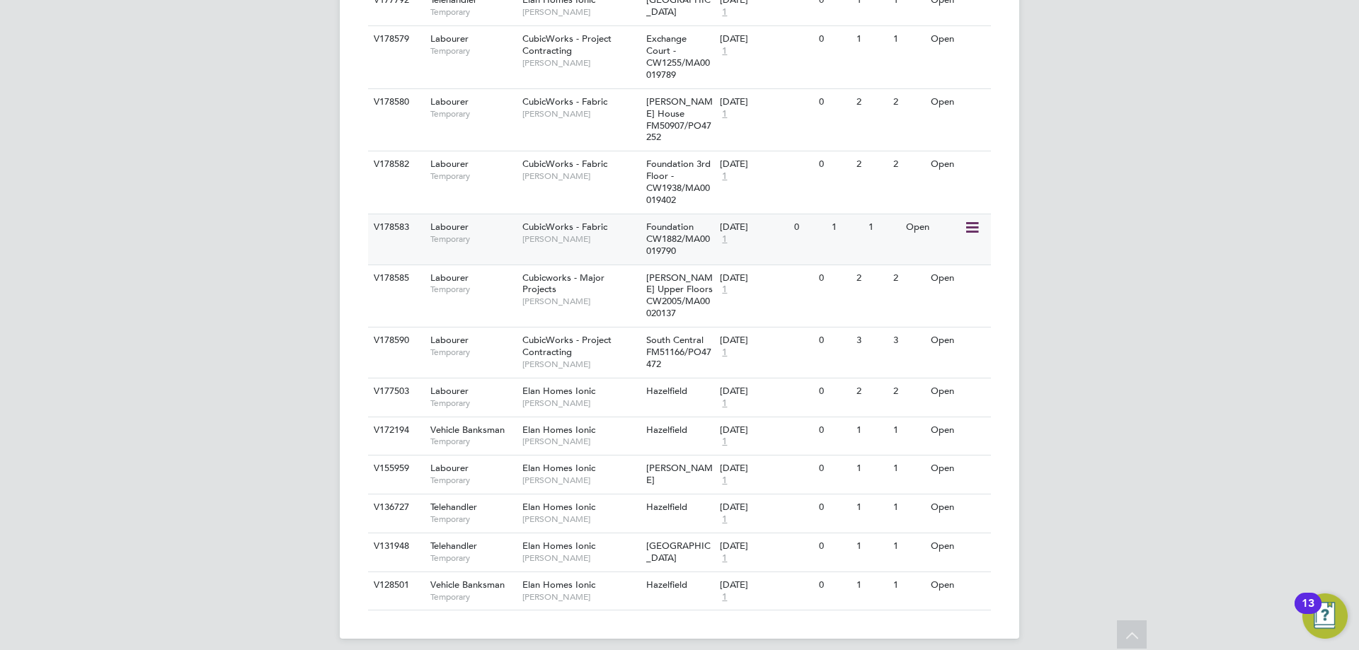
click at [972, 219] on icon at bounding box center [971, 227] width 14 height 17
drag, startPoint x: 932, startPoint y: 287, endPoint x: 751, endPoint y: 283, distance: 181.2
click at [929, 287] on li "Update Status" at bounding box center [936, 288] width 82 height 20
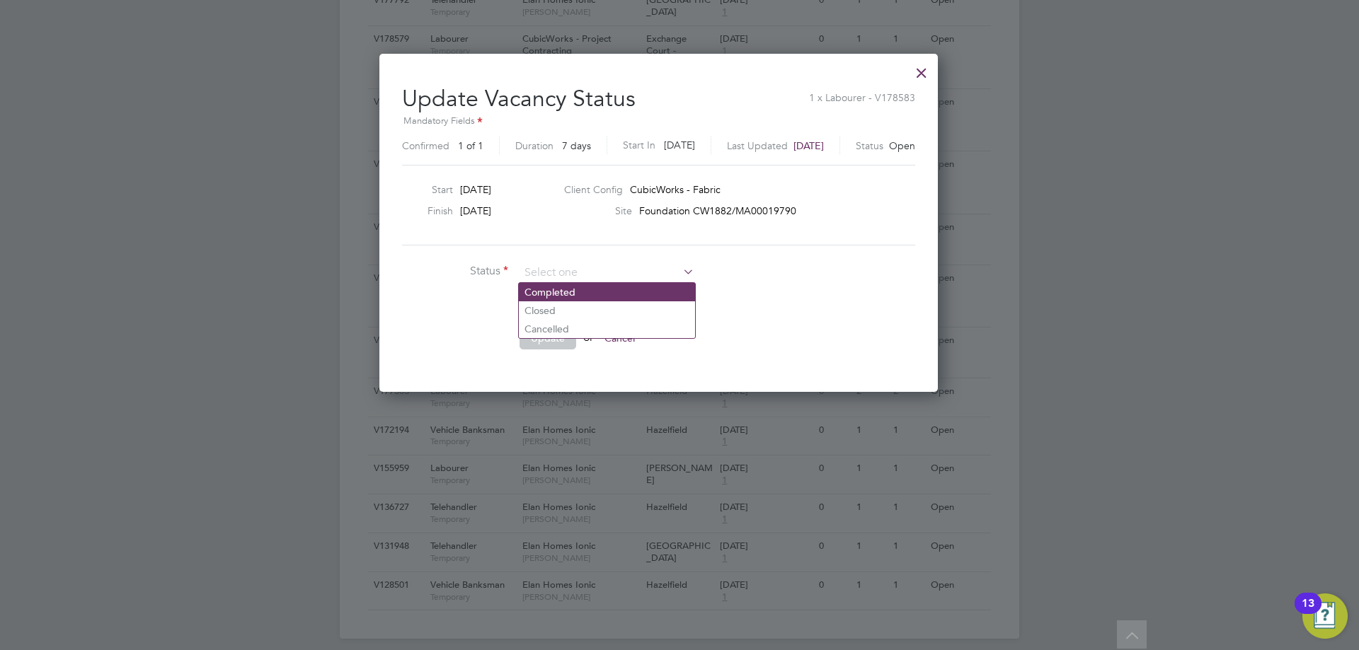
click at [542, 298] on li "Completed" at bounding box center [607, 292] width 176 height 18
type input "Completed"
click at [543, 337] on button "Update" at bounding box center [547, 338] width 57 height 23
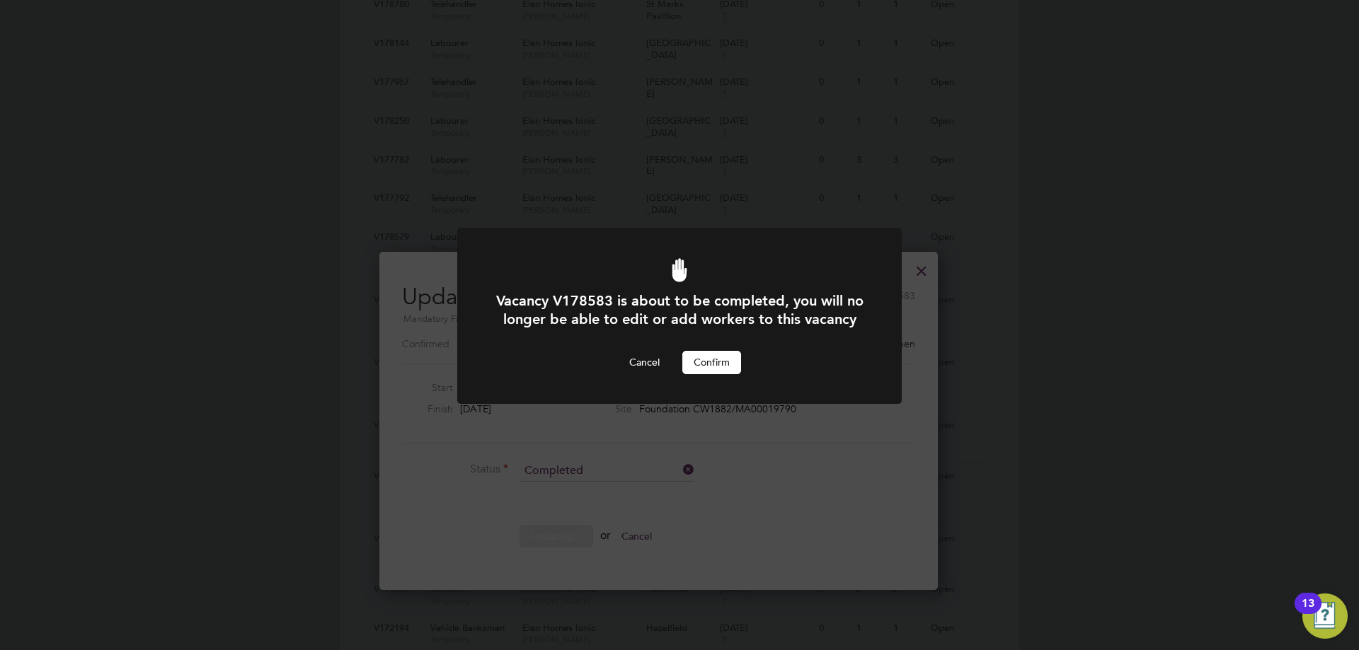
click at [725, 374] on button "Confirm" at bounding box center [711, 362] width 59 height 23
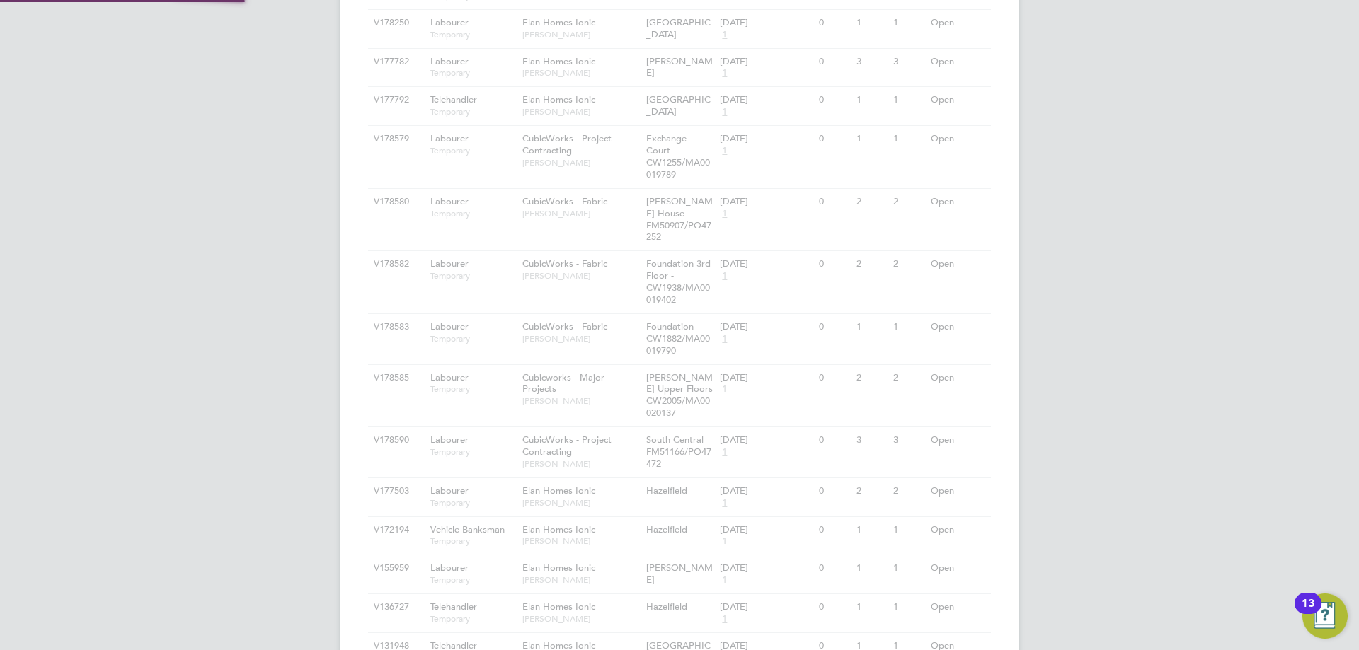
click at [1046, 333] on div "Vacancy V178583 is about to be completed, you will no longer be able to edit or…" at bounding box center [679, 325] width 1359 height 650
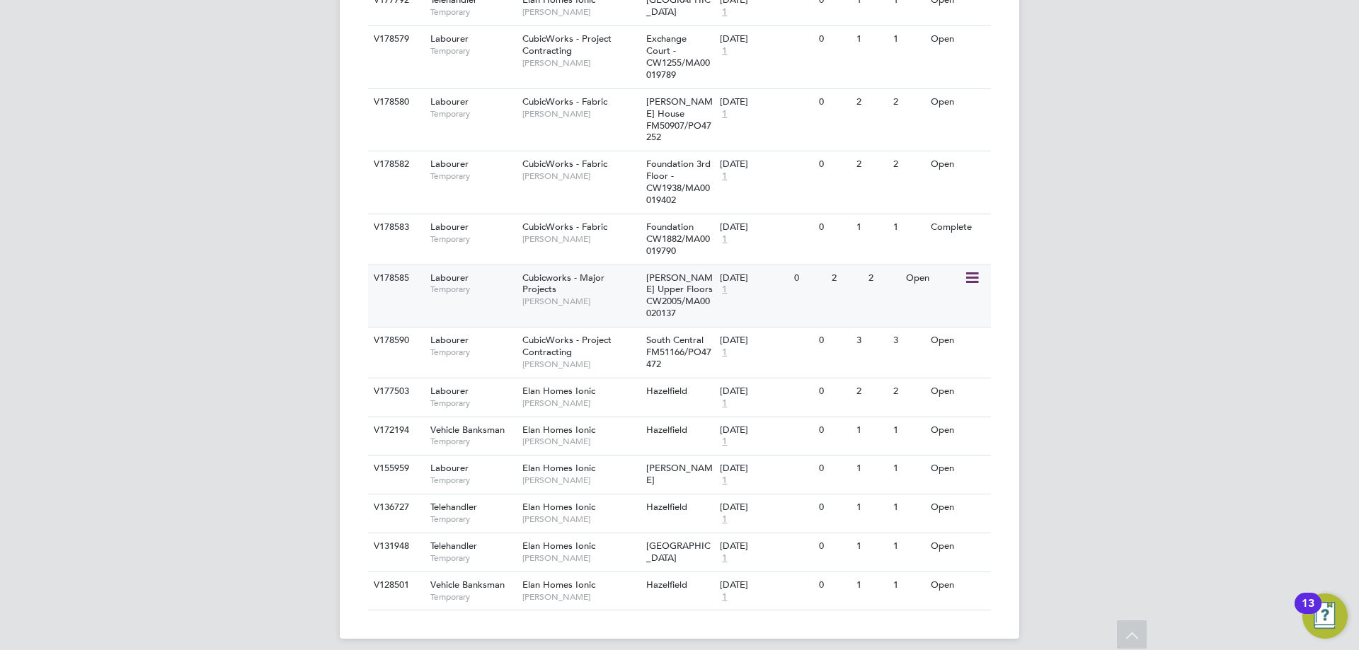
click at [970, 270] on icon at bounding box center [971, 278] width 14 height 17
click at [960, 343] on li "Update Status" at bounding box center [936, 339] width 82 height 20
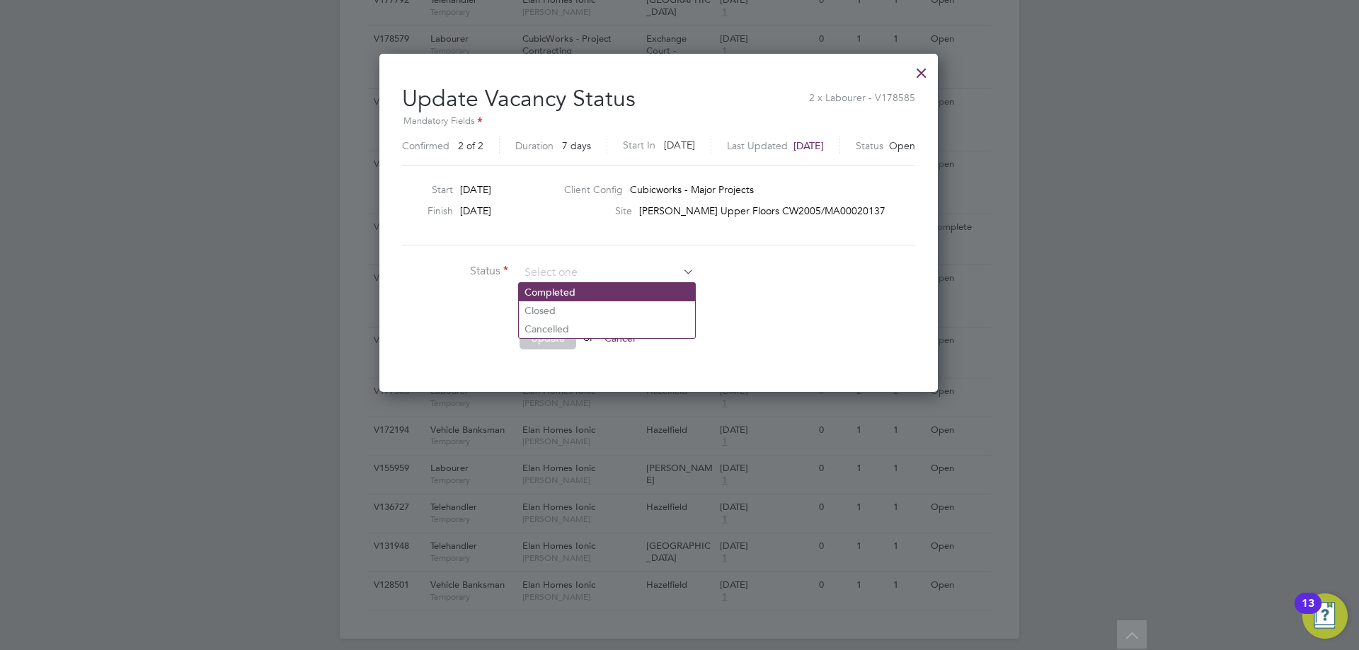
click at [573, 296] on li "Completed" at bounding box center [607, 292] width 176 height 18
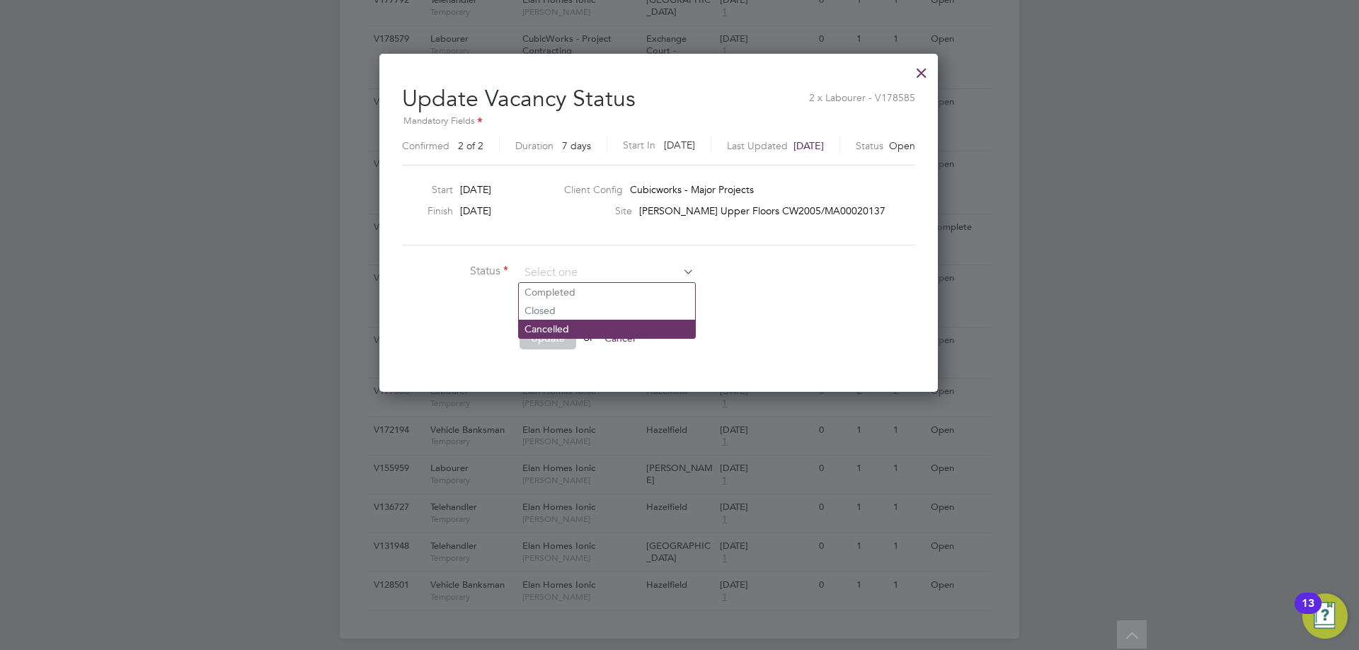
type input "Completed"
click at [542, 340] on button "Update" at bounding box center [547, 338] width 57 height 23
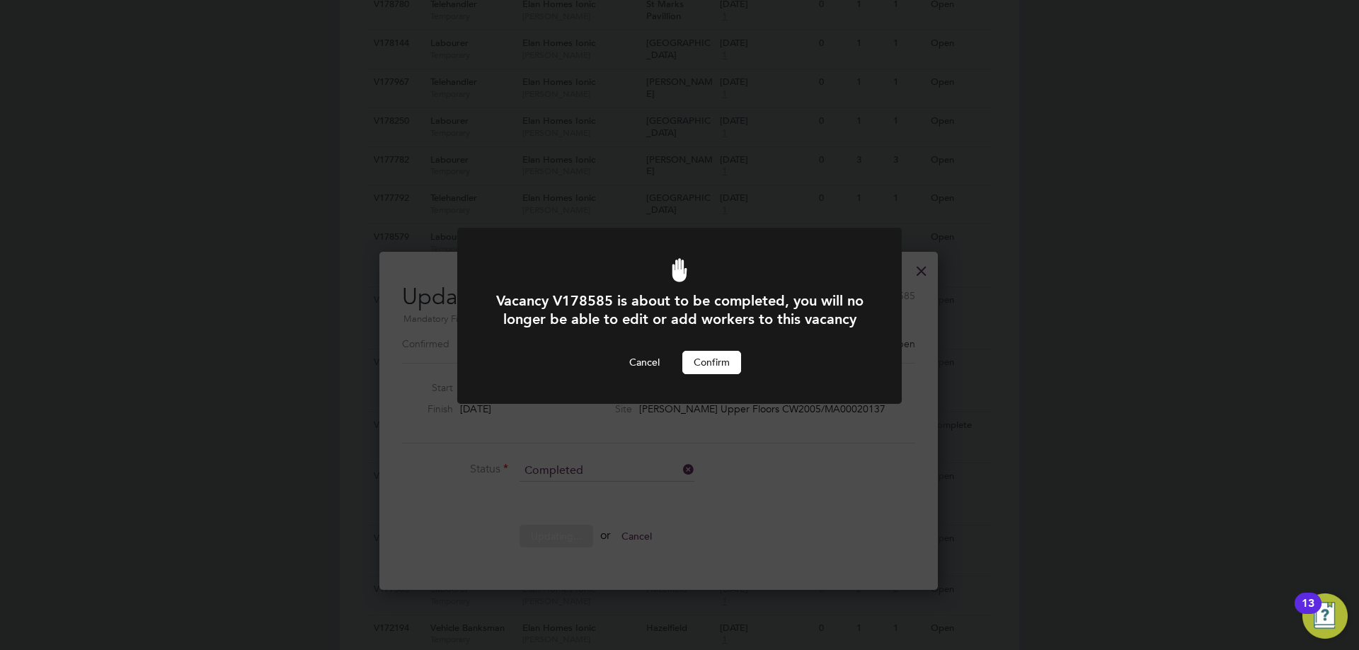
click at [712, 374] on button "Confirm" at bounding box center [711, 362] width 59 height 23
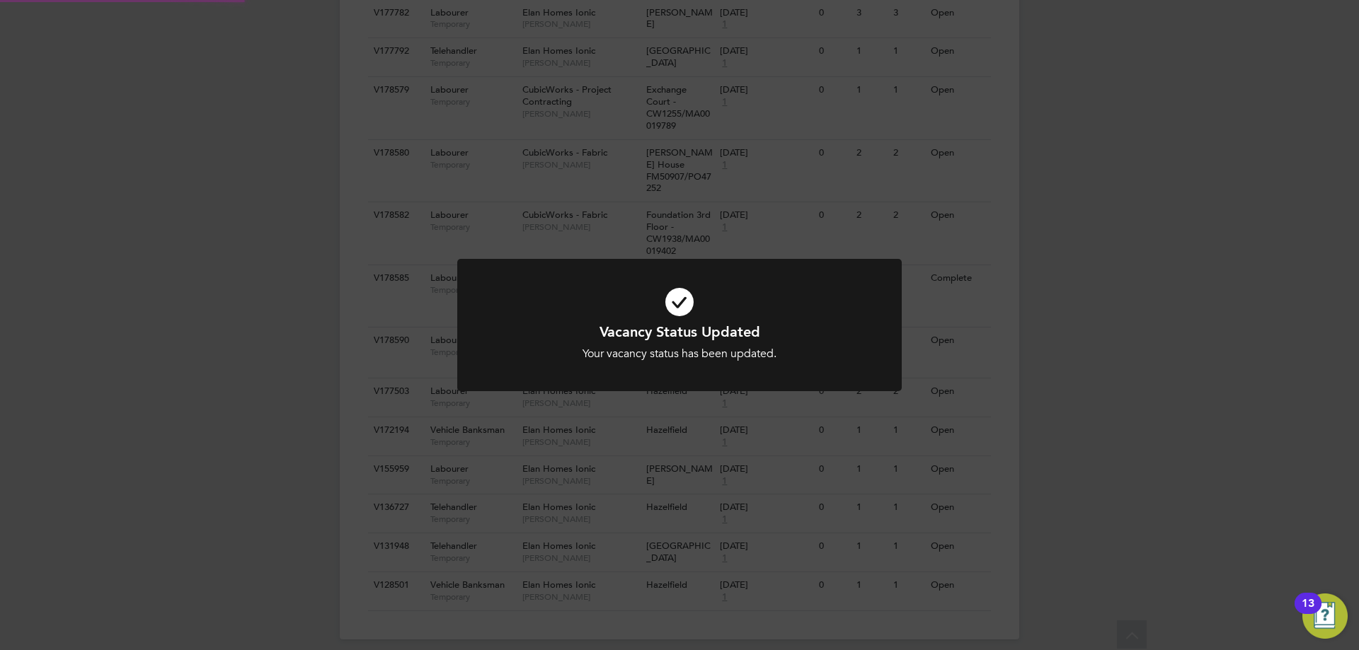
click at [1103, 451] on div "Vacancy Status Updated Your vacancy status has been updated. Cancel Okay" at bounding box center [679, 325] width 1359 height 650
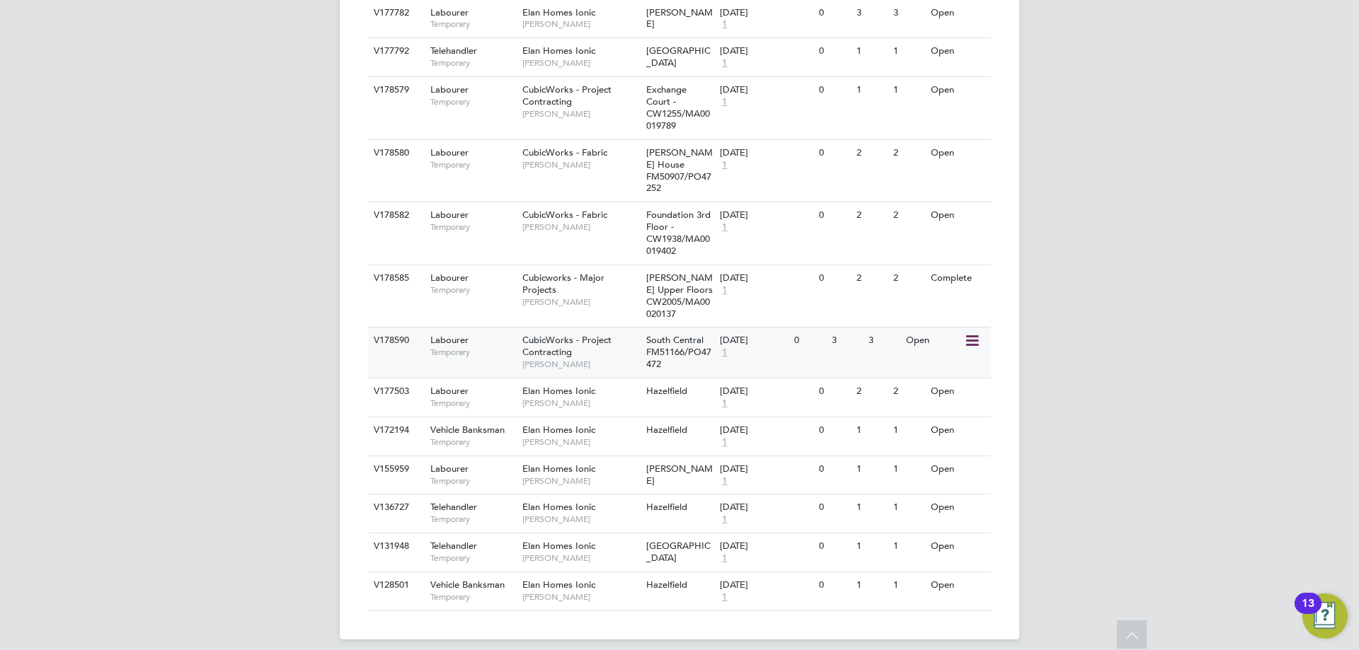
click at [970, 333] on icon at bounding box center [971, 341] width 14 height 17
click at [943, 404] on li "Update Status" at bounding box center [936, 402] width 82 height 20
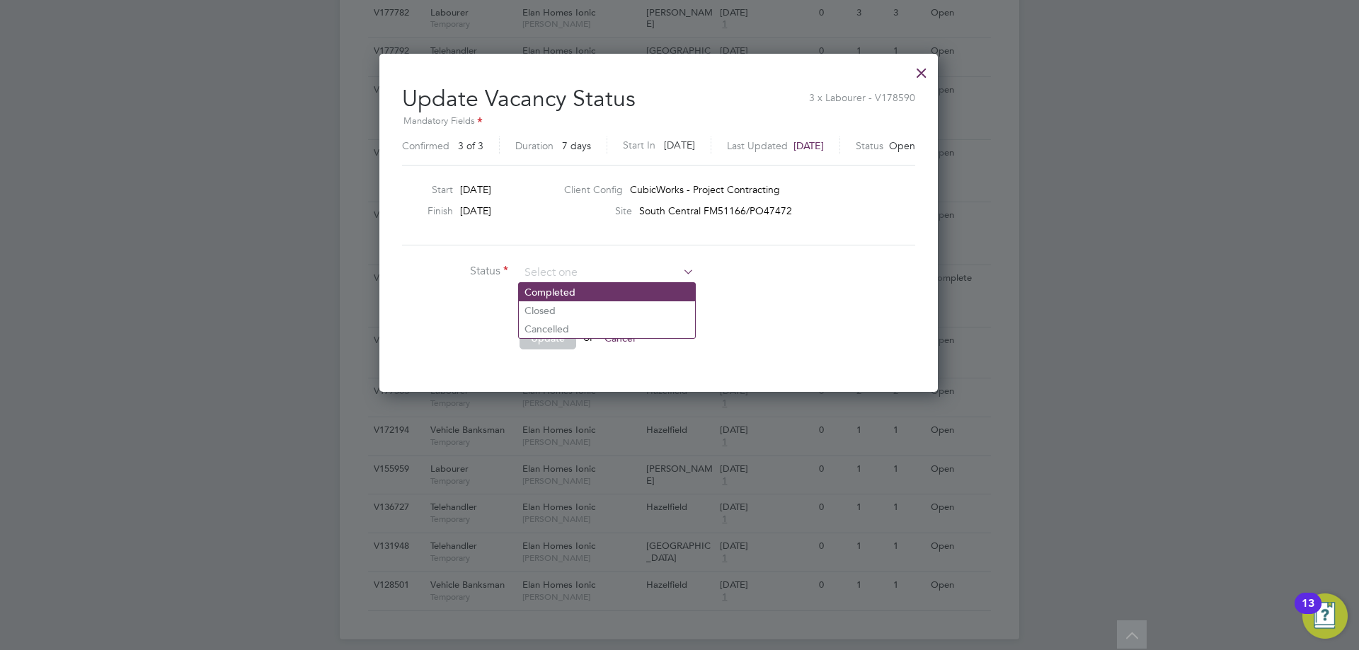
click at [544, 297] on li "Completed" at bounding box center [607, 292] width 176 height 18
type input "Completed"
click at [541, 337] on button "Update" at bounding box center [547, 338] width 57 height 23
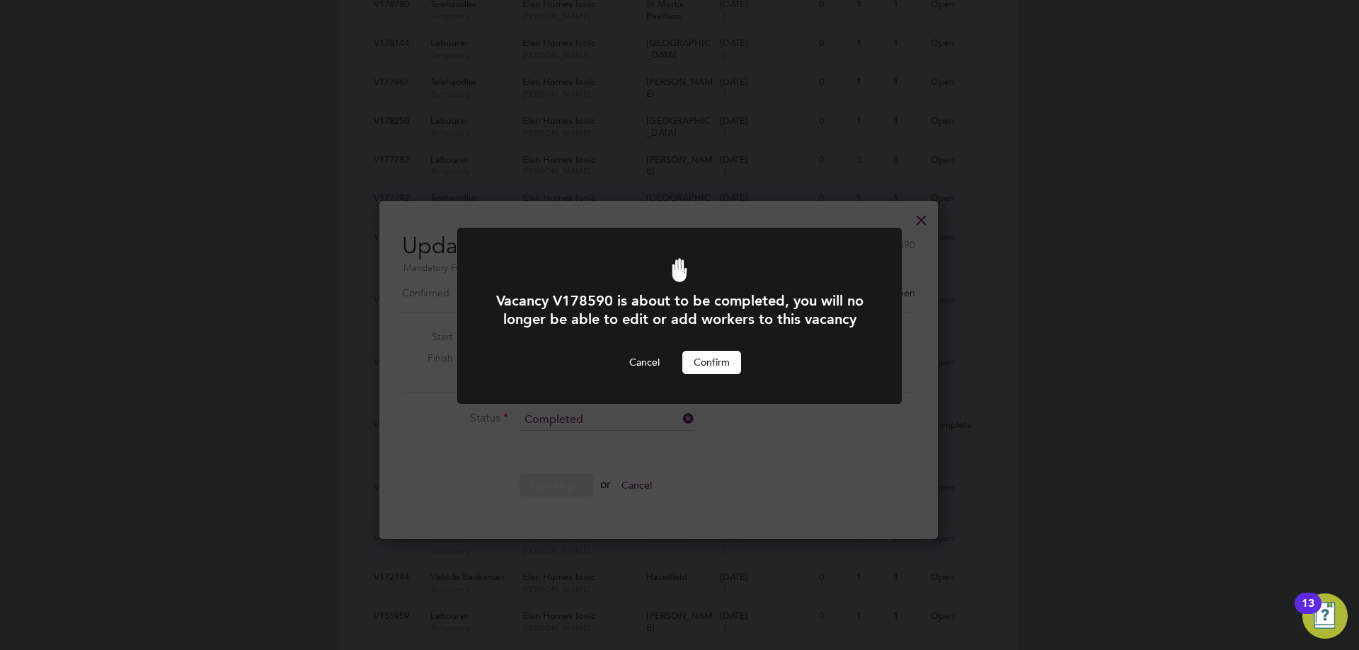
click at [706, 374] on button "Confirm" at bounding box center [711, 362] width 59 height 23
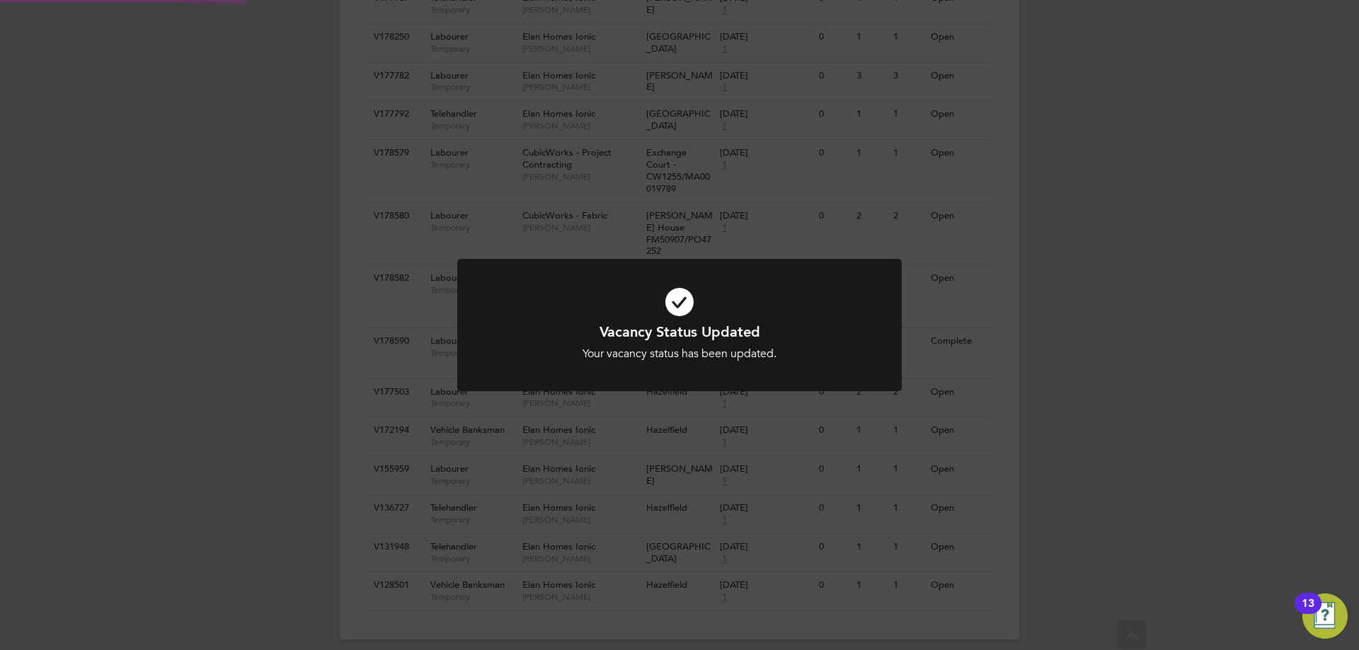
click at [1132, 360] on div "Vacancy Status Updated Your vacancy status has been updated. Cancel Okay" at bounding box center [679, 325] width 1359 height 650
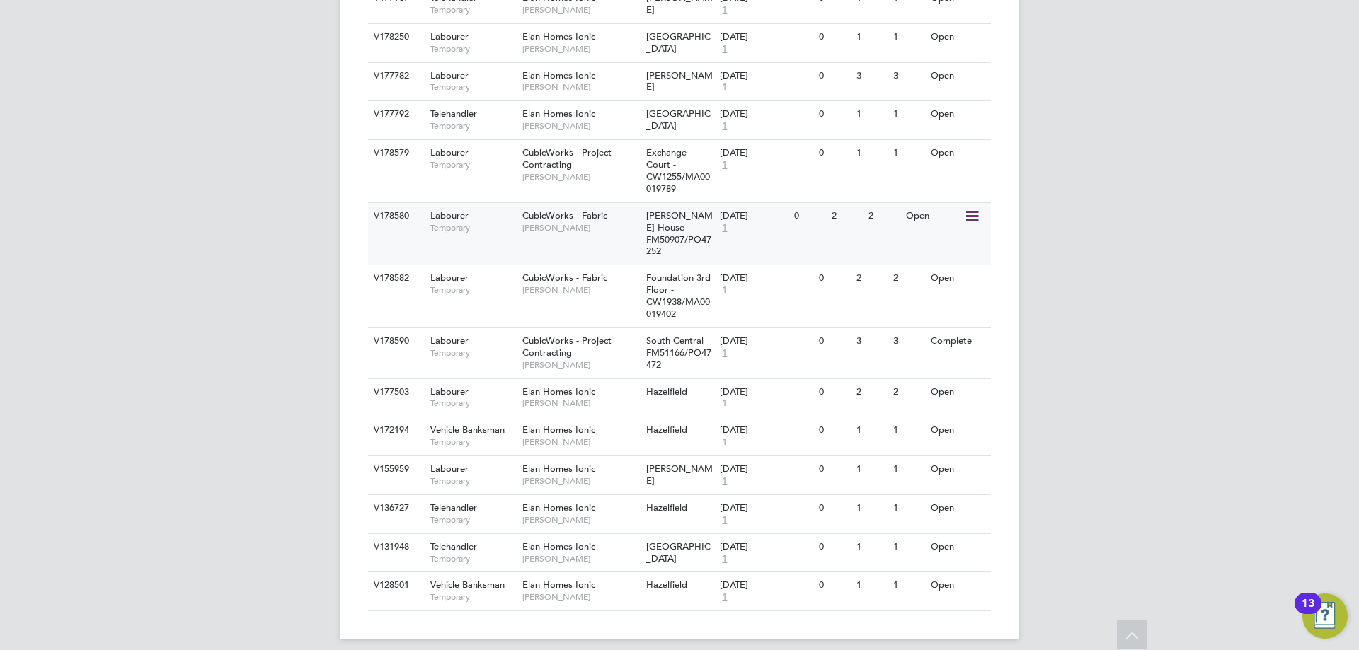
click at [973, 212] on icon at bounding box center [971, 216] width 14 height 17
click at [931, 289] on li "Update Status" at bounding box center [936, 289] width 82 height 20
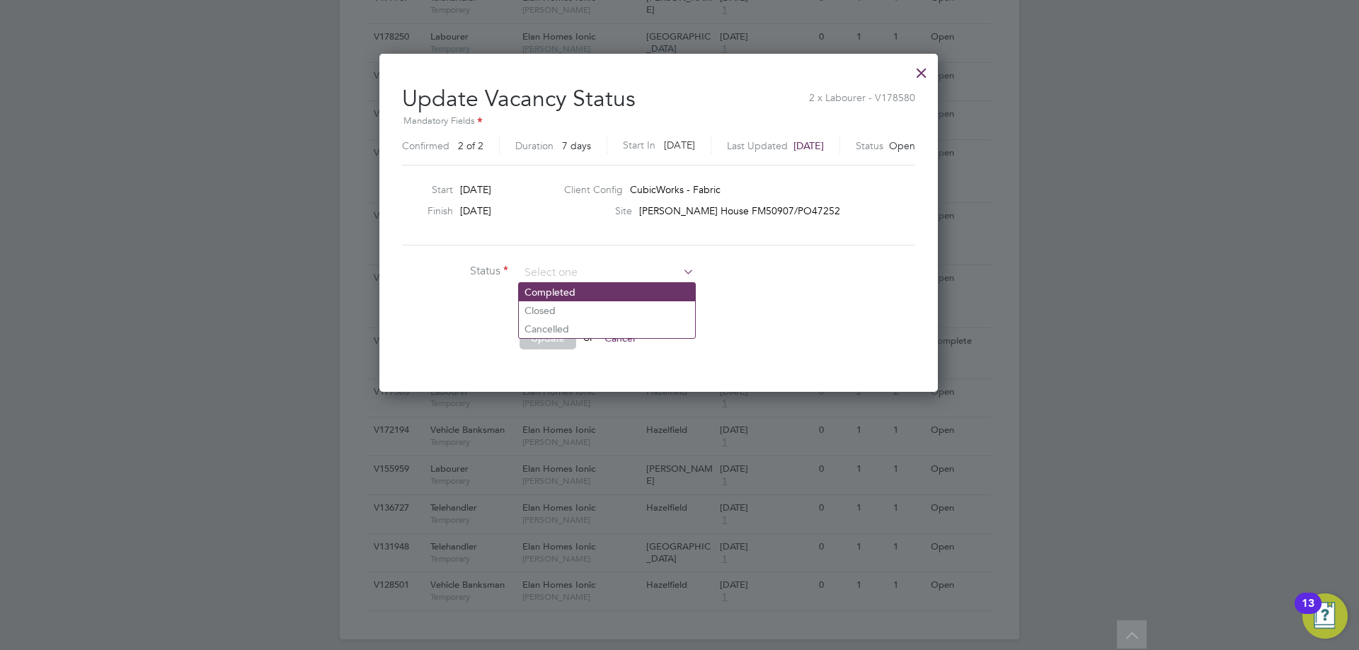
click at [549, 293] on li "Completed" at bounding box center [607, 292] width 176 height 18
type input "Completed"
click at [536, 343] on button "Update" at bounding box center [547, 338] width 57 height 23
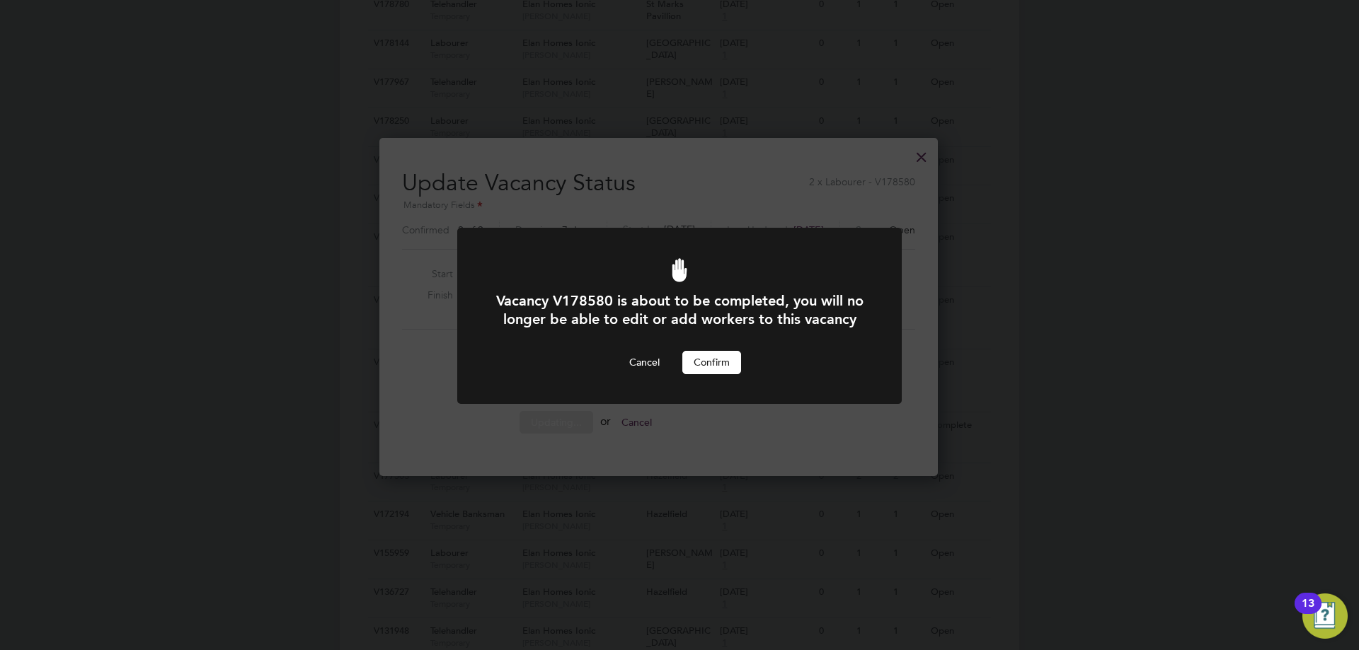
click at [727, 374] on button "Confirm" at bounding box center [711, 362] width 59 height 23
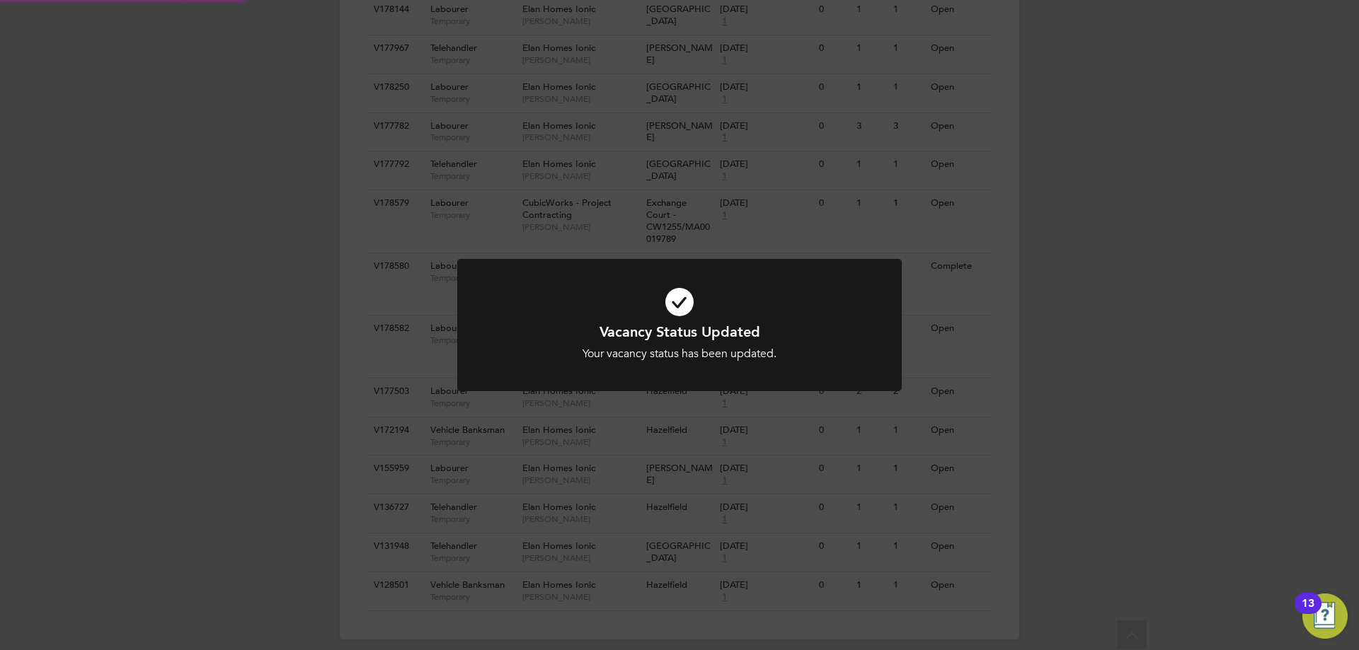
click at [1105, 395] on div "Vacancy Status Updated Your vacancy status has been updated. Cancel Okay" at bounding box center [679, 325] width 1359 height 650
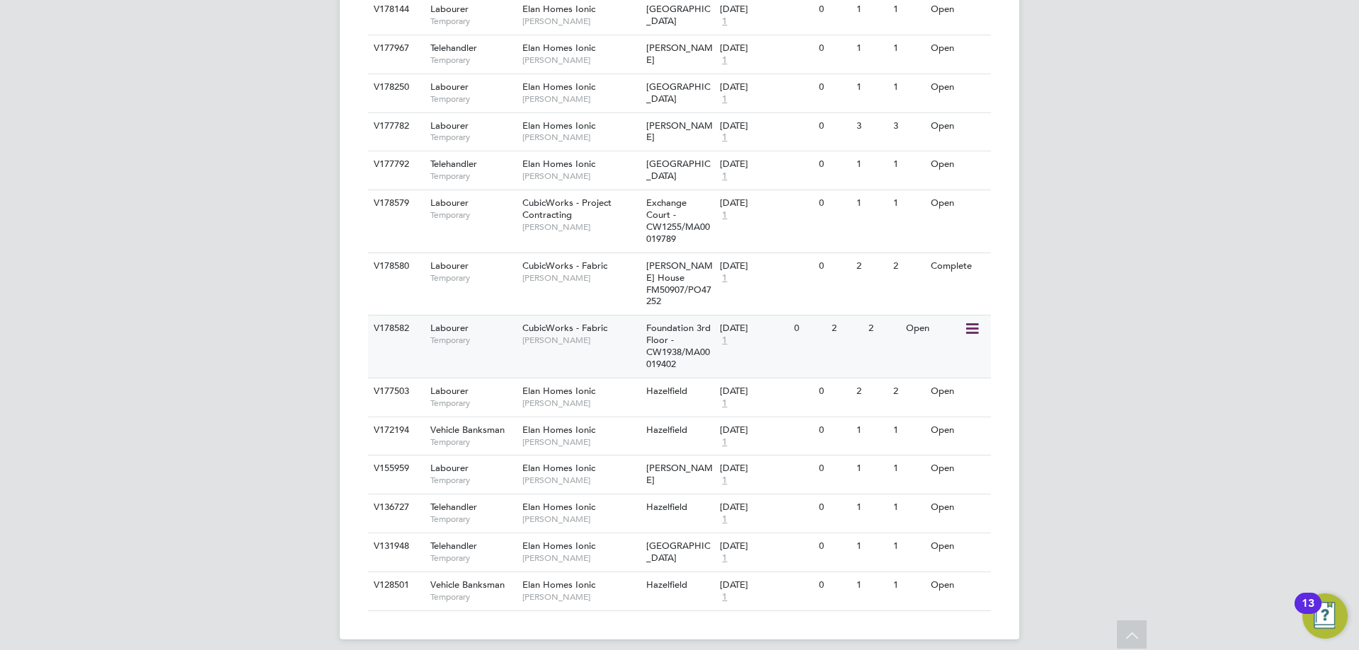
click at [974, 321] on icon at bounding box center [971, 329] width 14 height 17
click at [934, 390] on li "Update Status" at bounding box center [936, 390] width 82 height 20
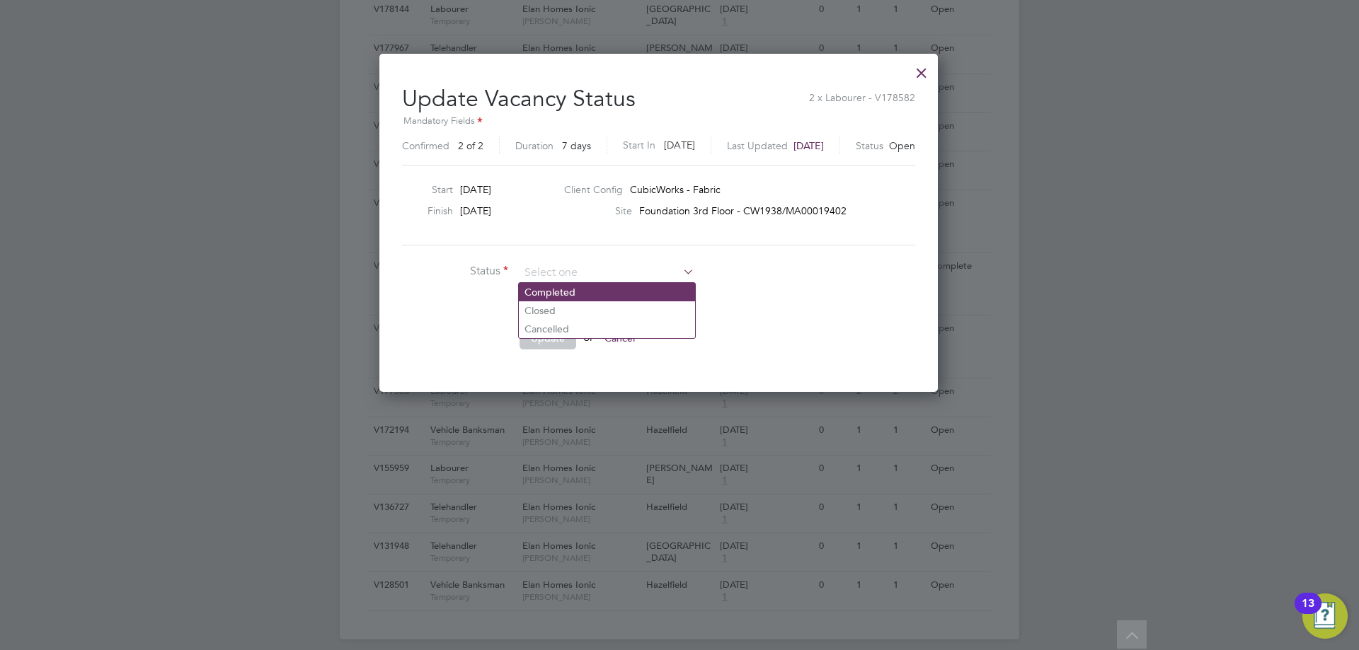
click at [544, 291] on li "Completed" at bounding box center [607, 292] width 176 height 18
type input "Completed"
click at [536, 330] on button "Update" at bounding box center [547, 338] width 57 height 23
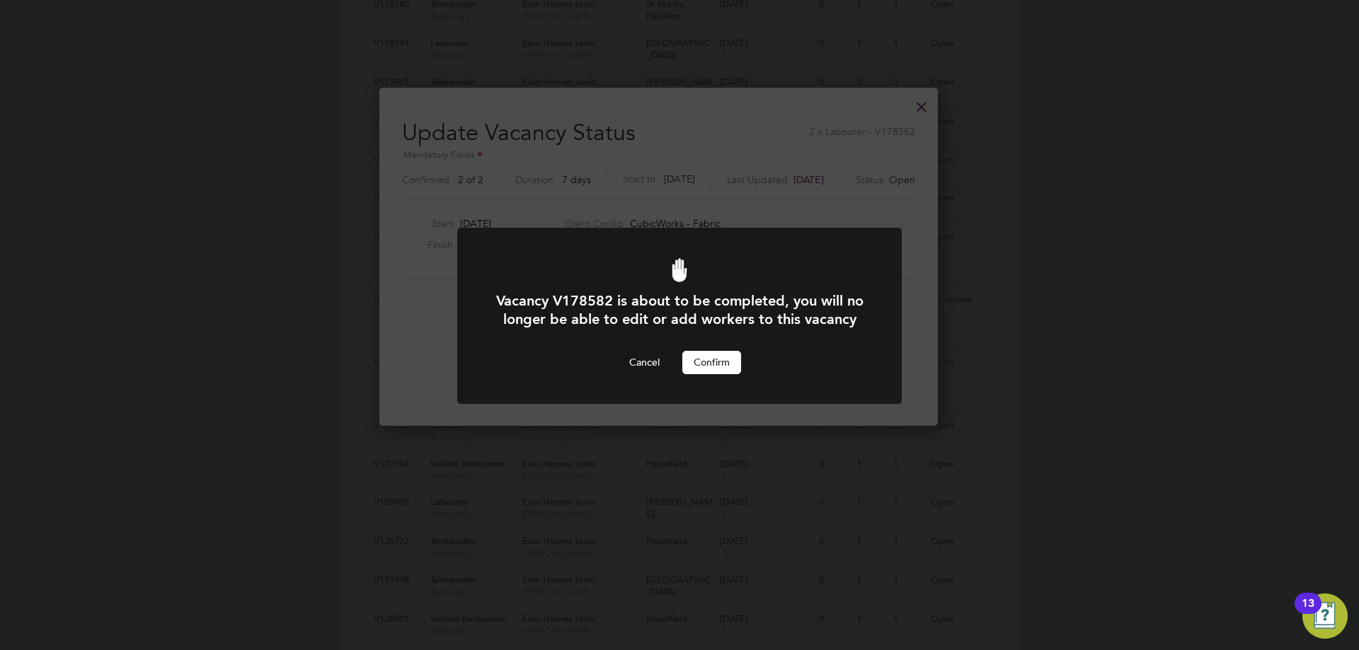
click at [690, 374] on button "Confirm" at bounding box center [711, 362] width 59 height 23
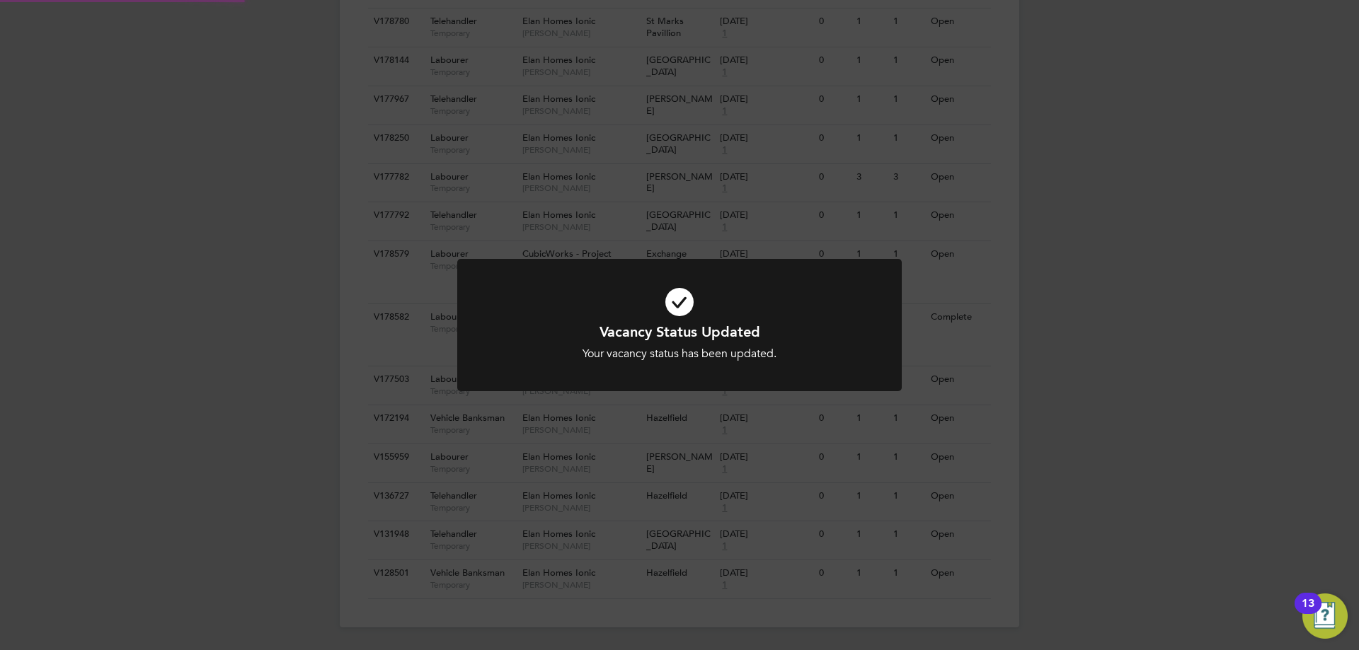
click at [1072, 354] on div "Vacancy Status Updated Your vacancy status has been updated. Cancel Okay" at bounding box center [679, 325] width 1359 height 650
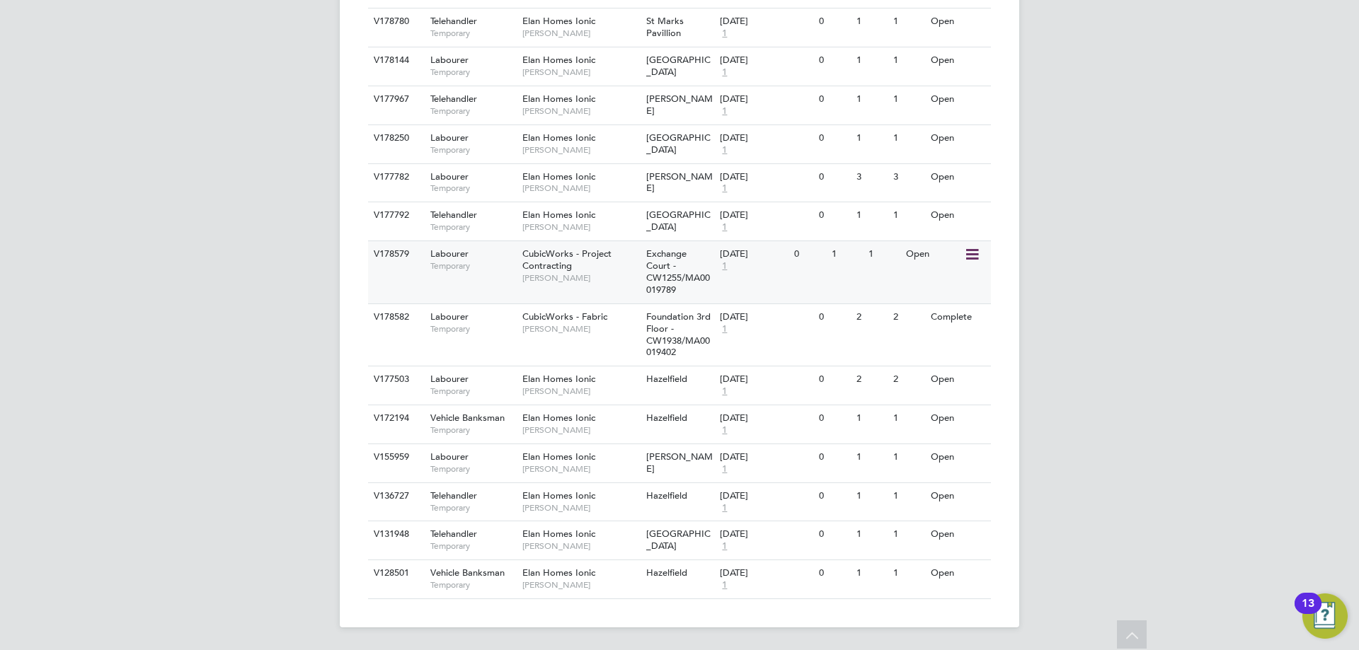
click at [965, 256] on icon at bounding box center [971, 254] width 14 height 17
click at [929, 331] on li "Update Status" at bounding box center [936, 327] width 82 height 20
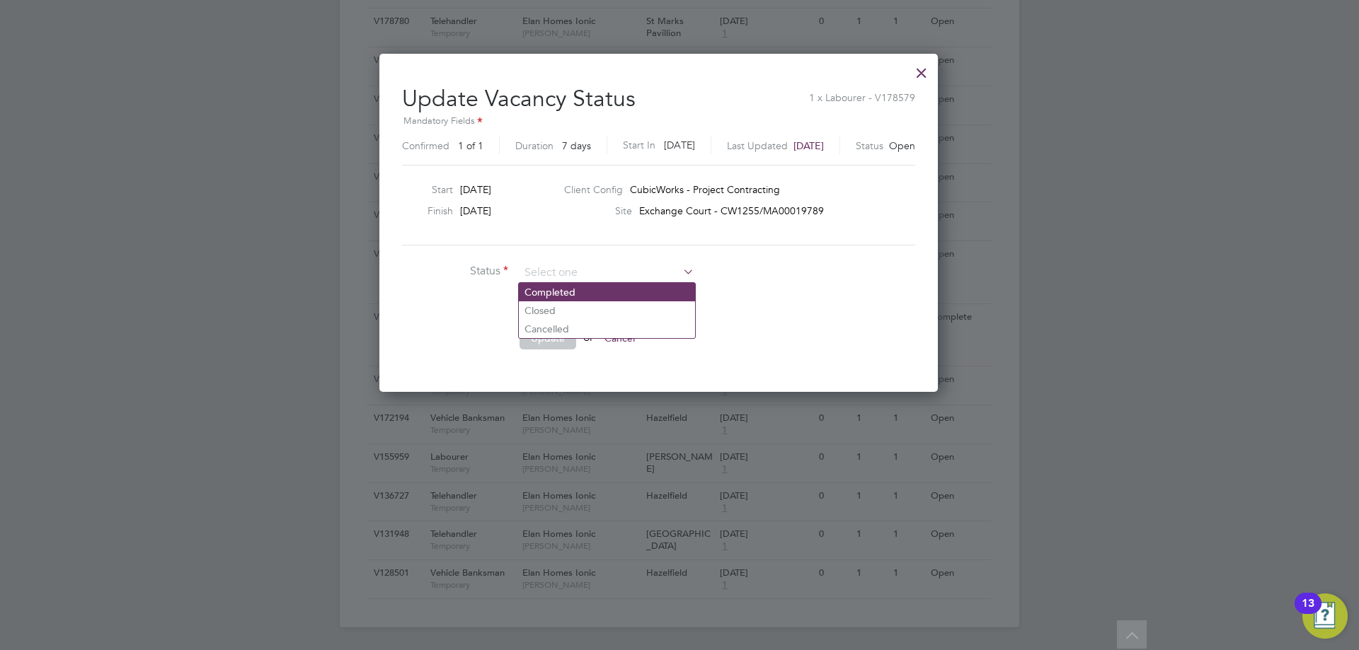
click at [565, 289] on li "Completed" at bounding box center [607, 292] width 176 height 18
type input "Completed"
click at [547, 332] on button "Update" at bounding box center [547, 338] width 57 height 23
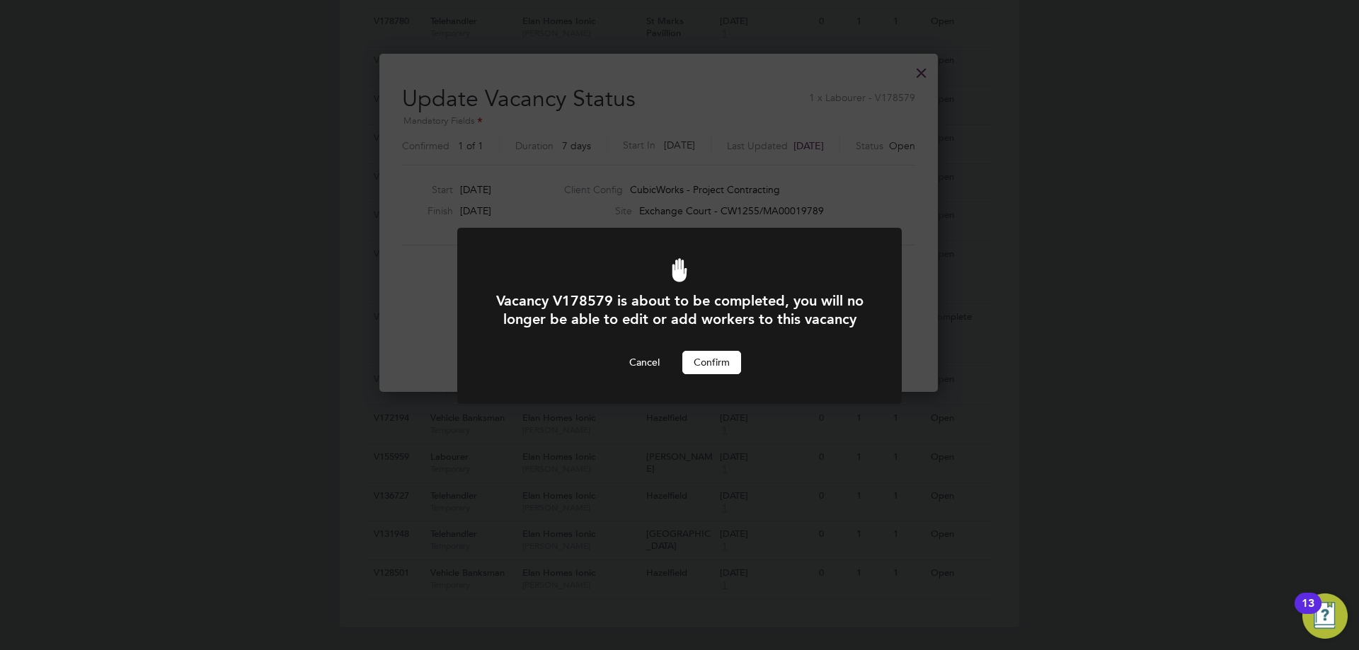
drag, startPoint x: 704, startPoint y: 368, endPoint x: 712, endPoint y: 372, distance: 9.5
click at [704, 368] on div "Vacancy V178579 is about to be completed, you will no longer be able to edit or…" at bounding box center [679, 333] width 368 height 82
click at [715, 374] on button "Confirm" at bounding box center [711, 362] width 59 height 23
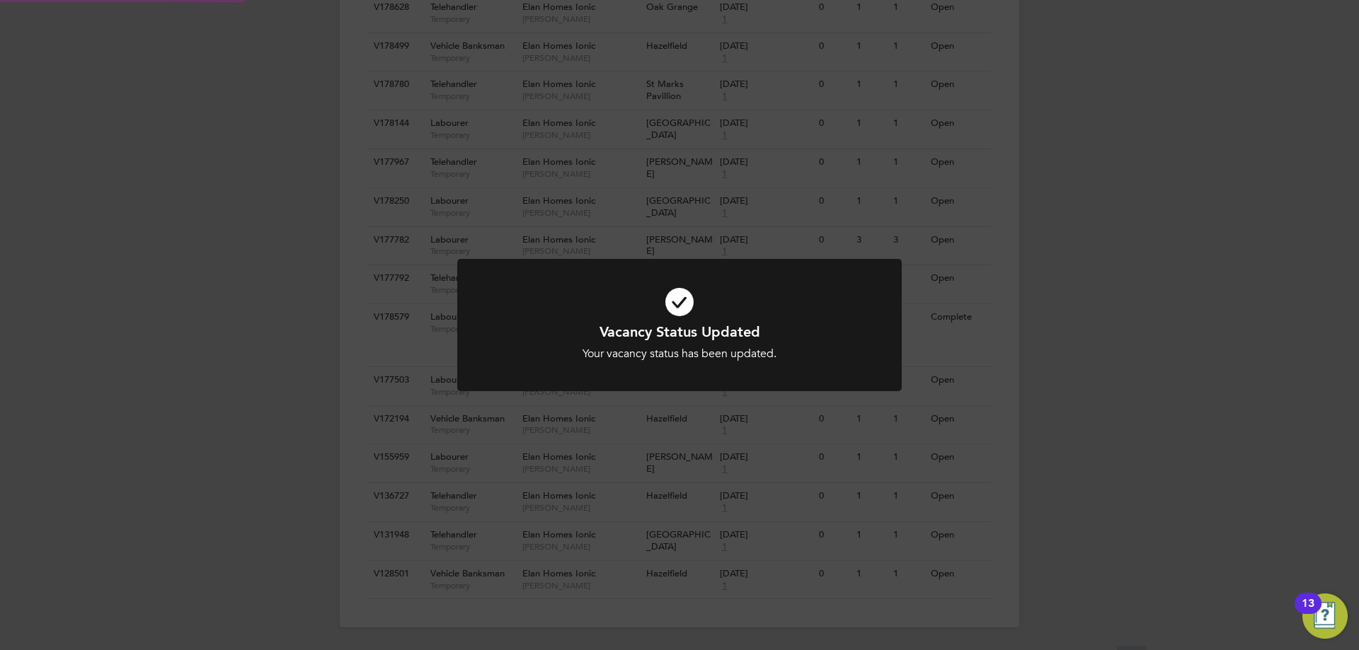
click at [1174, 260] on div "Vacancy Status Updated Your vacancy status has been updated. Cancel Okay" at bounding box center [679, 325] width 1359 height 650
click at [1183, 263] on div "Vacancy Status Updated Your vacancy status has been updated. Cancel Okay" at bounding box center [679, 325] width 1359 height 650
